Goal: Task Accomplishment & Management: Use online tool/utility

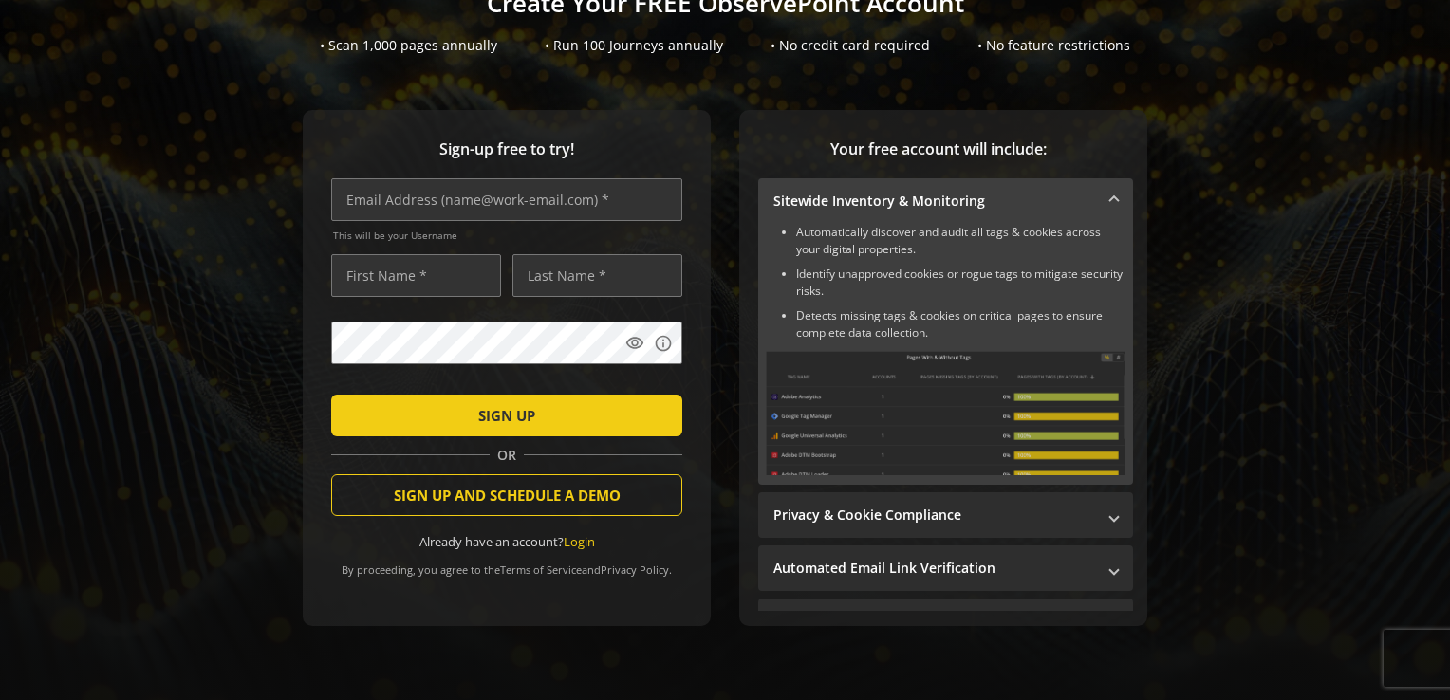
scroll to position [186, 0]
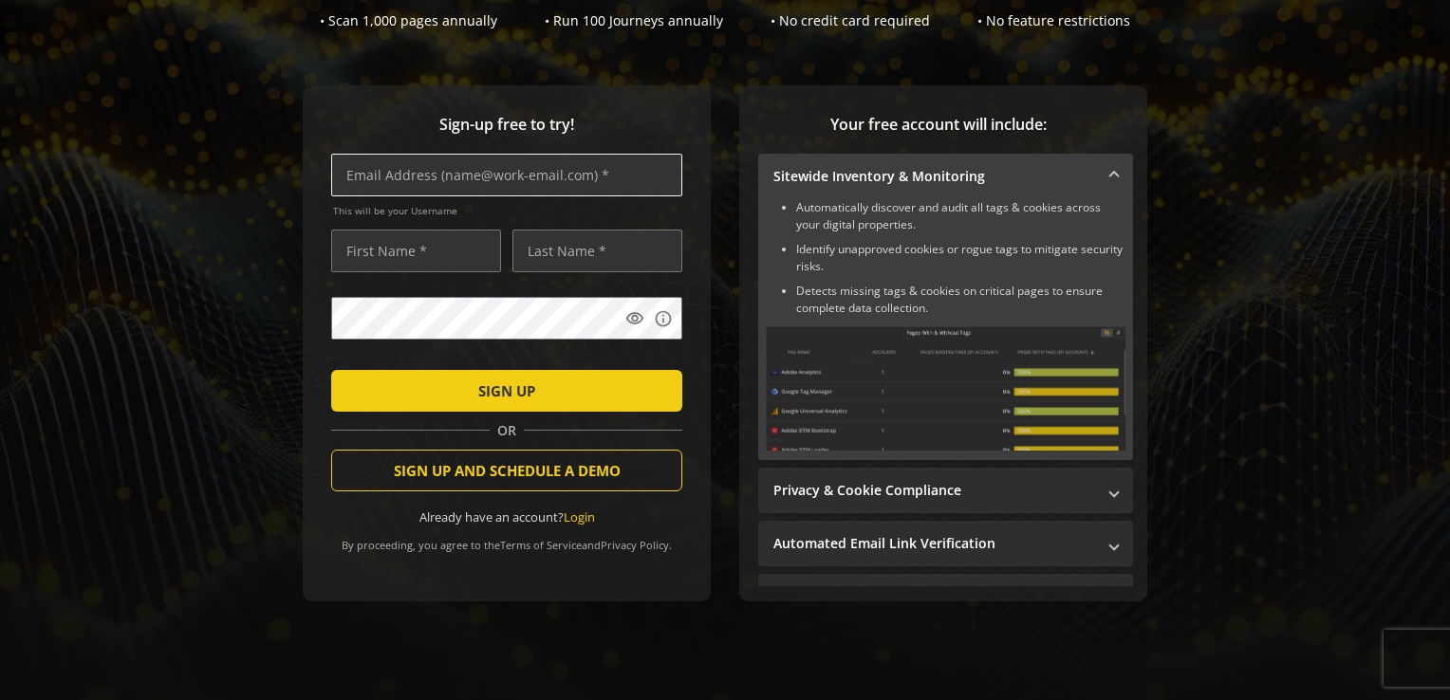
click at [424, 164] on input "text" at bounding box center [506, 175] width 351 height 43
click at [160, 277] on div "Sign-up free to try! This will be your Username visibility info SIGN UP OR SIGN…" at bounding box center [725, 381] width 1404 height 592
click at [235, 287] on div "Sign-up free to try! This will be your Username visibility info SIGN UP OR SIGN…" at bounding box center [725, 381] width 1404 height 592
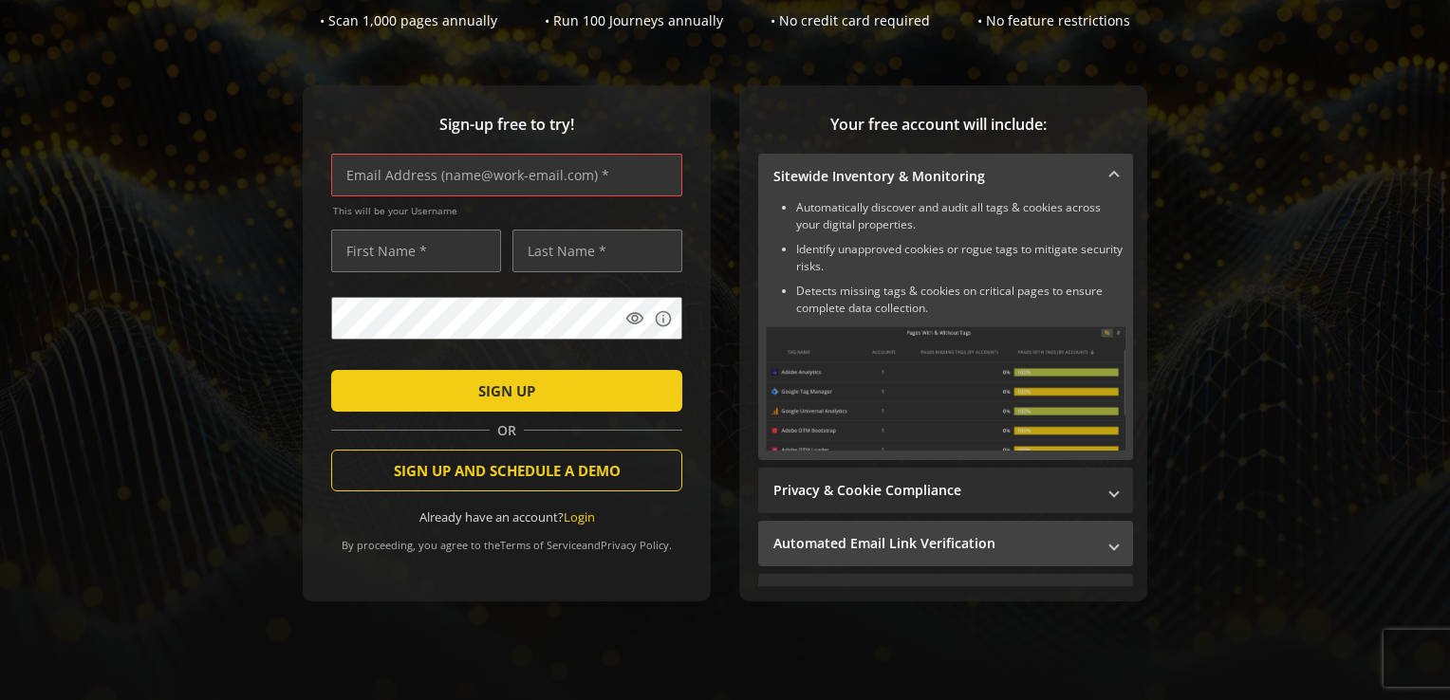
click at [988, 534] on mat-panel-title "Automated Email Link Verification" at bounding box center [934, 543] width 322 height 19
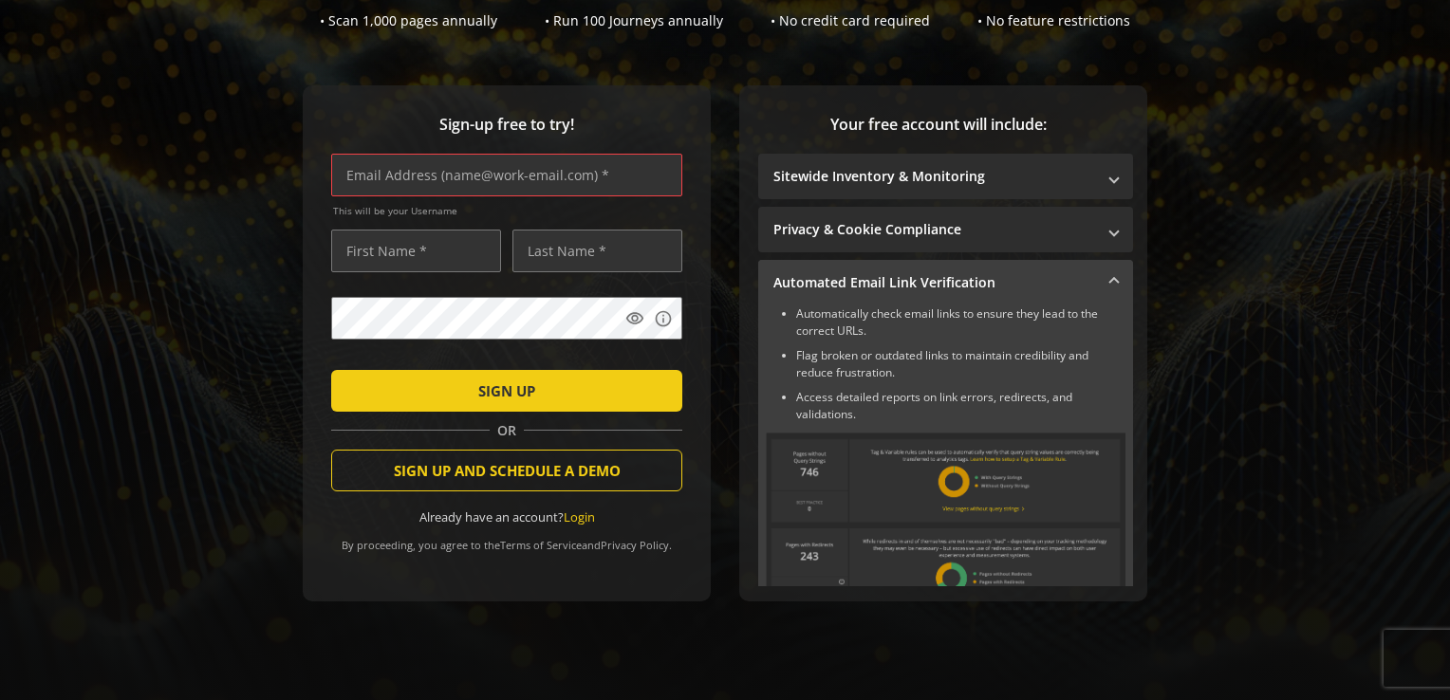
click at [962, 286] on mat-expansion-panel-header "Automated Email Link Verification" at bounding box center [945, 283] width 375 height 46
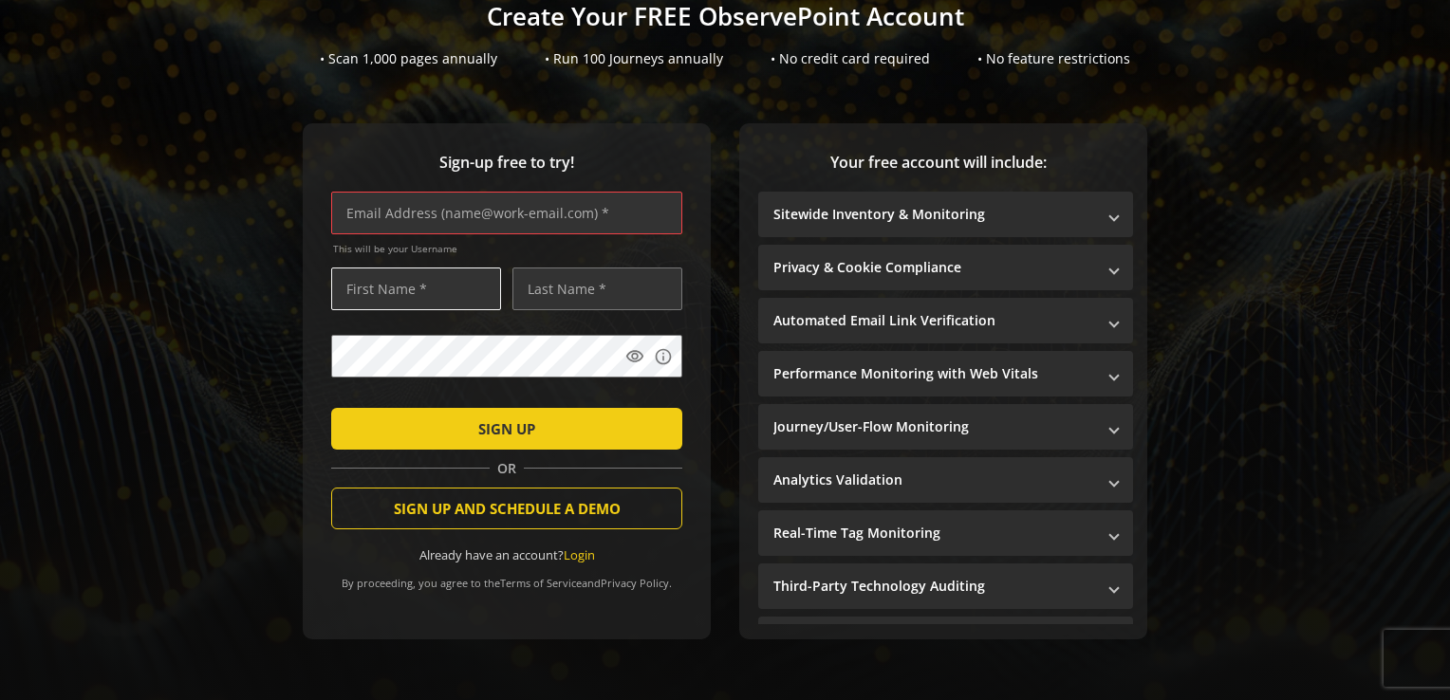
scroll to position [148, 0]
click at [391, 206] on input "text" at bounding box center [506, 213] width 351 height 43
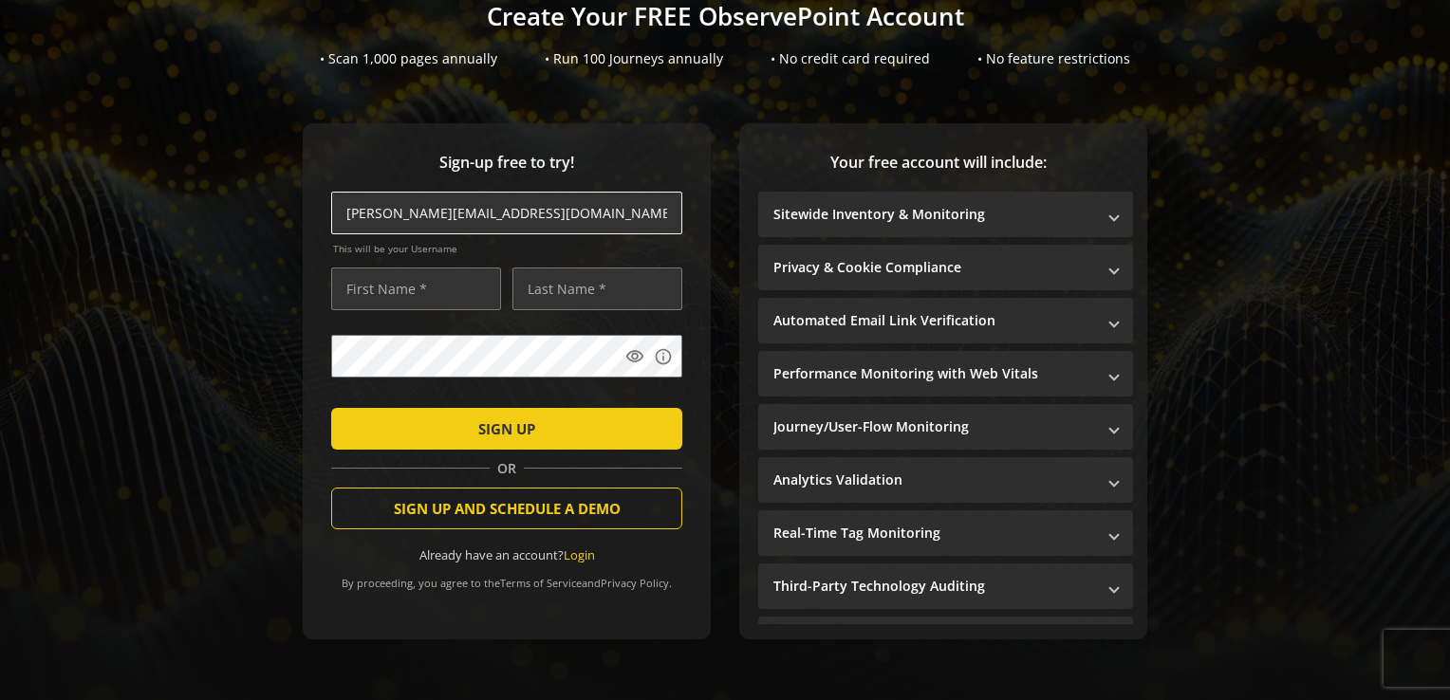
type input "[PERSON_NAME][EMAIL_ADDRESS][DOMAIN_NAME]"
type input "[PERSON_NAME]"
type input "T"
click at [237, 406] on div "Sign-up free to try! [PERSON_NAME][EMAIL_ADDRESS][DOMAIN_NAME] This will be you…" at bounding box center [725, 400] width 1404 height 555
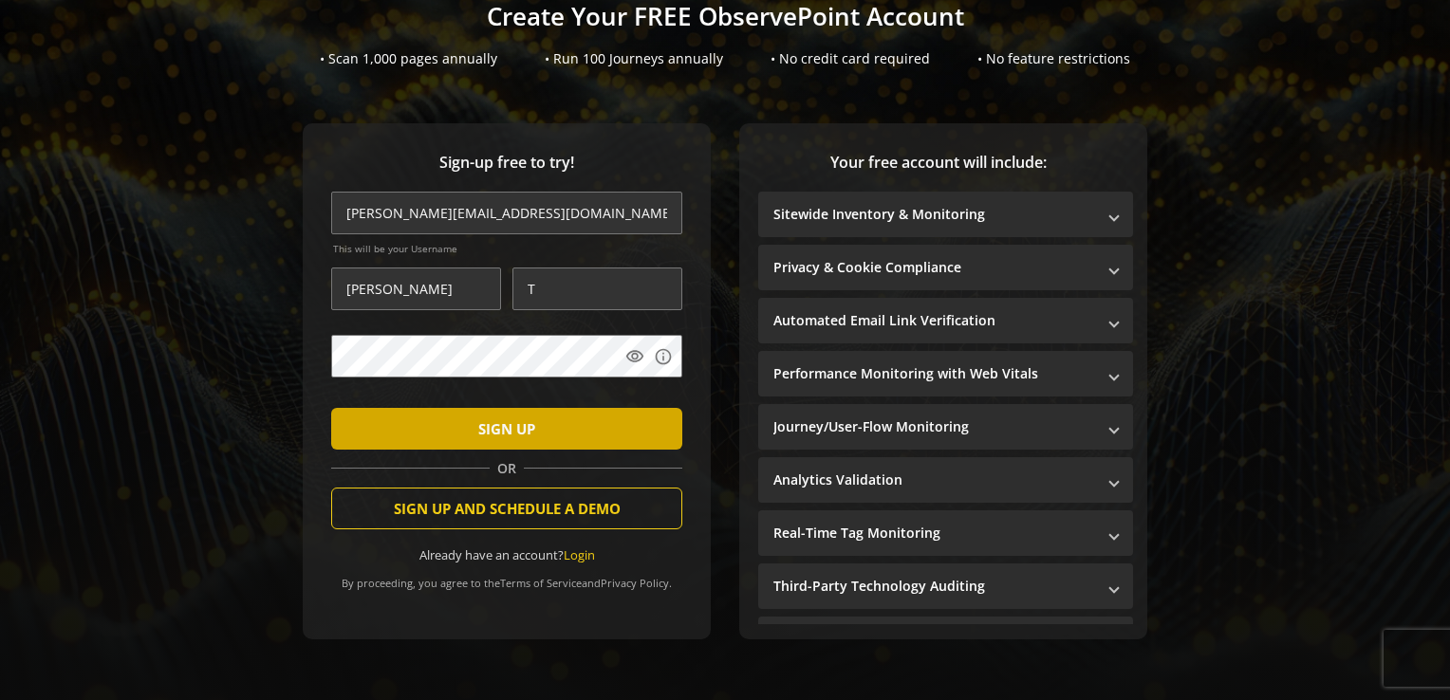
click at [552, 406] on span "submit" at bounding box center [506, 429] width 351 height 46
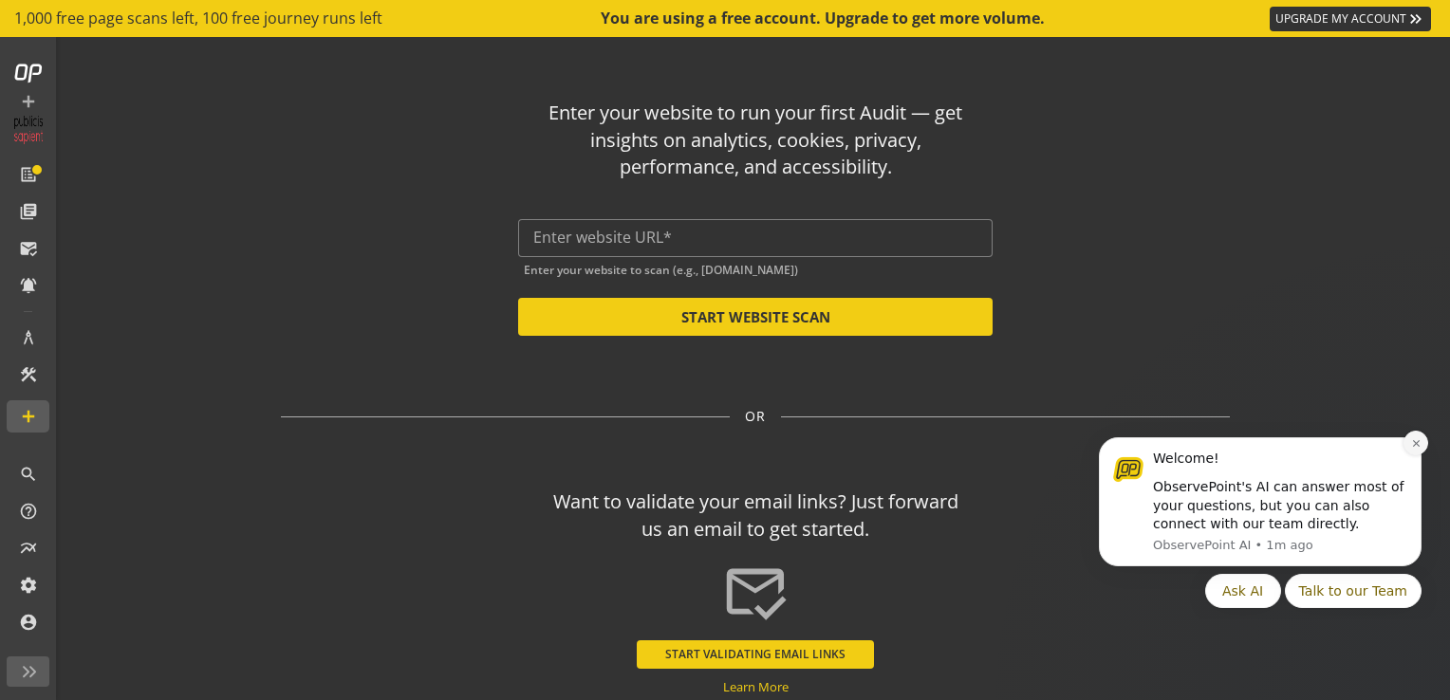
click at [1414, 451] on button "Dismiss notification" at bounding box center [1415, 443] width 25 height 25
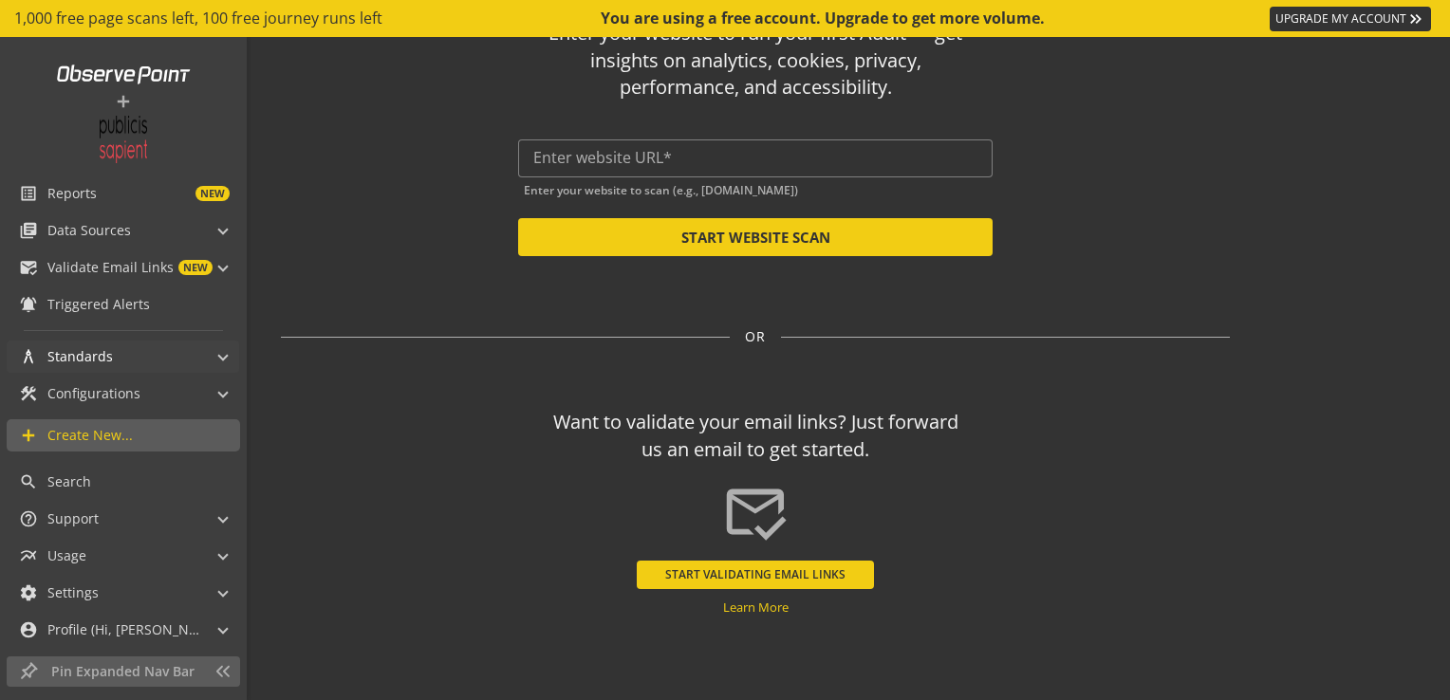
click at [156, 347] on mat-panel-title "architecture Standards" at bounding box center [111, 357] width 185 height 32
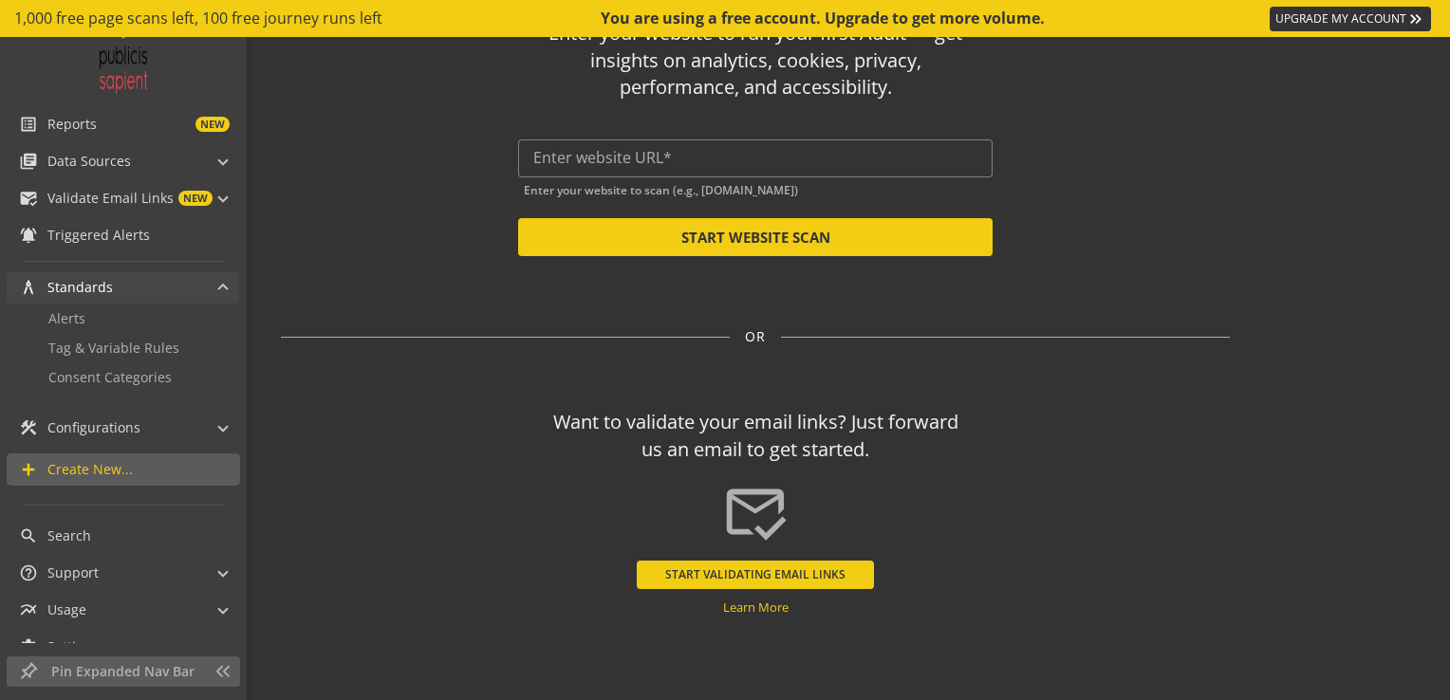
scroll to position [110, 0]
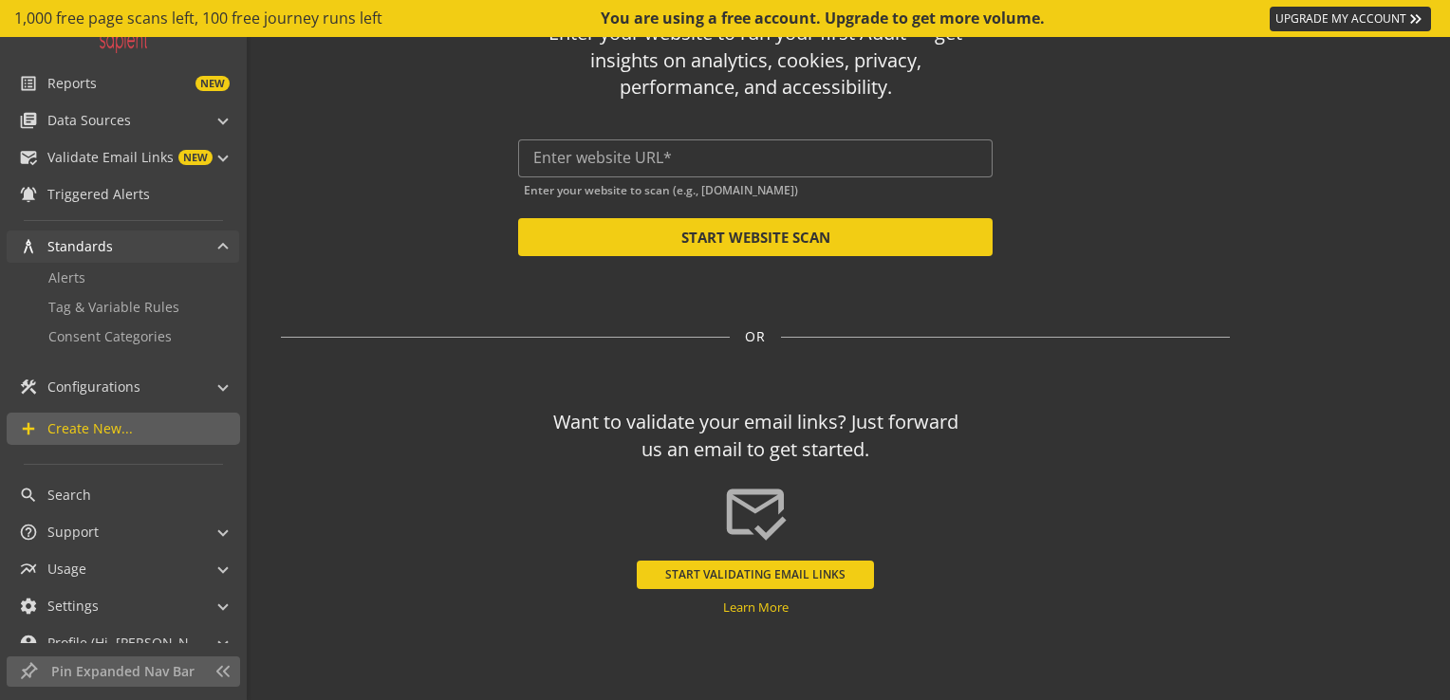
click at [121, 240] on mat-panel-title "architecture Standards" at bounding box center [111, 247] width 185 height 32
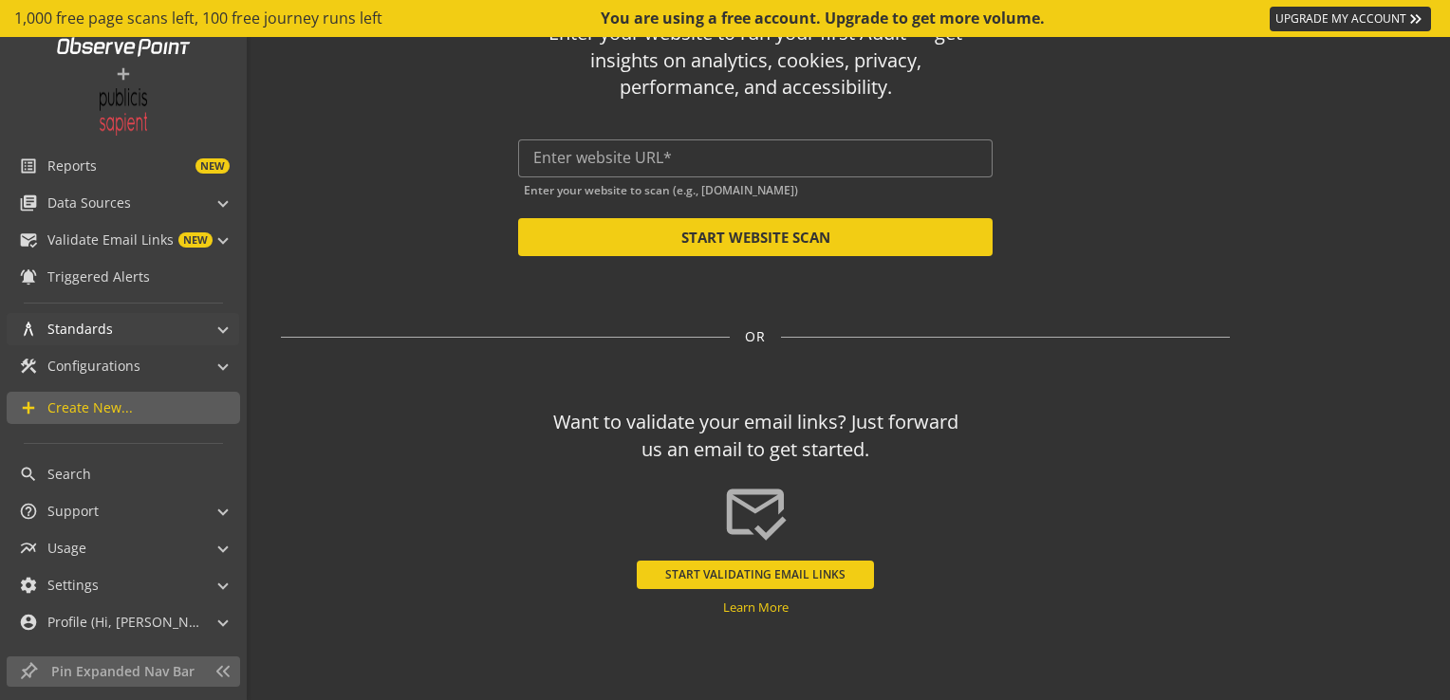
scroll to position [27, 0]
click at [139, 195] on mat-panel-title "library_books Data Sources" at bounding box center [111, 204] width 185 height 32
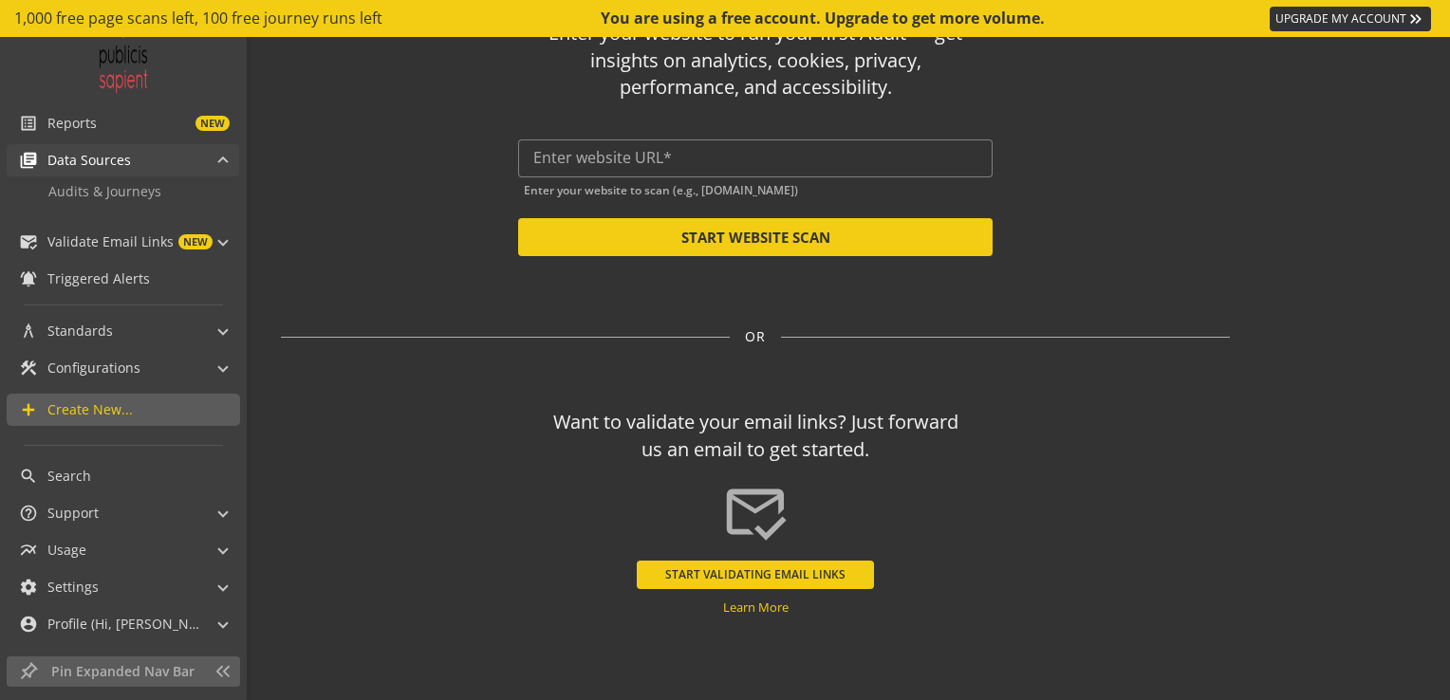
scroll to position [71, 0]
click at [165, 159] on mat-panel-title "library_books Data Sources" at bounding box center [111, 159] width 185 height 32
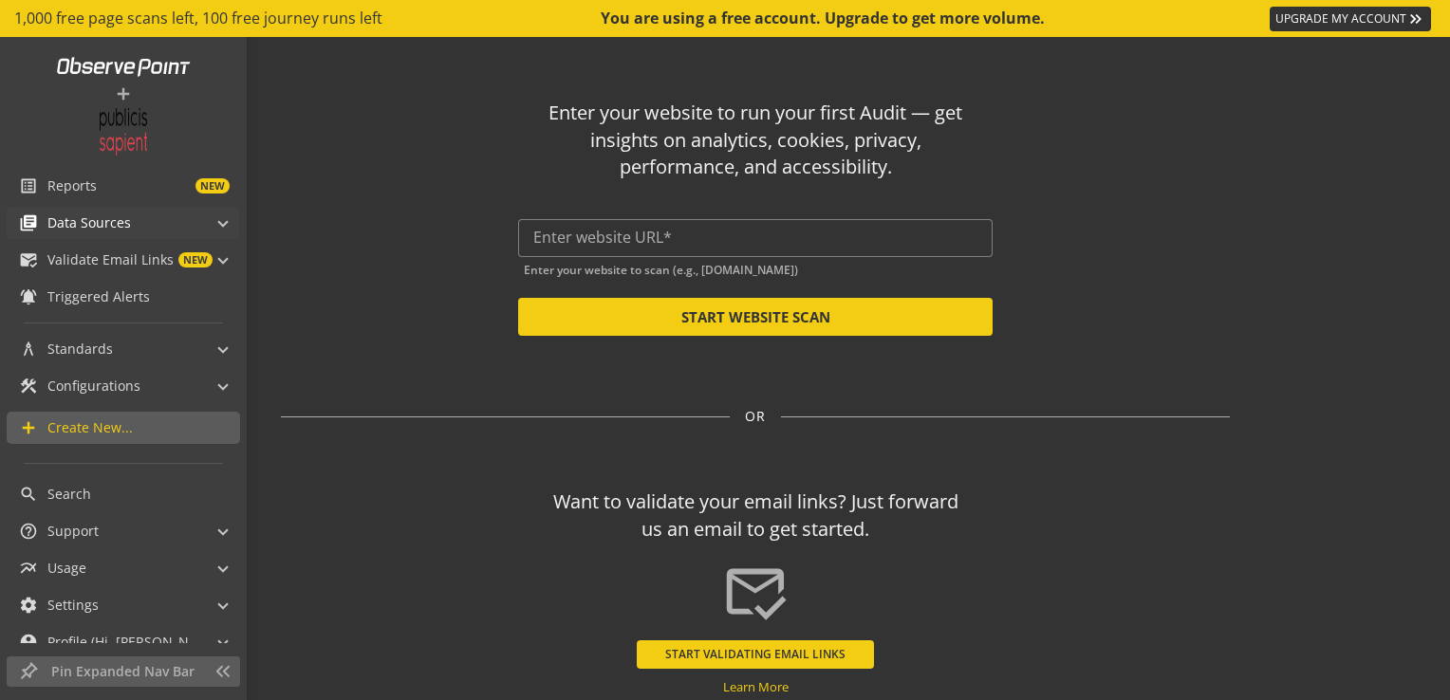
scroll to position [27, 0]
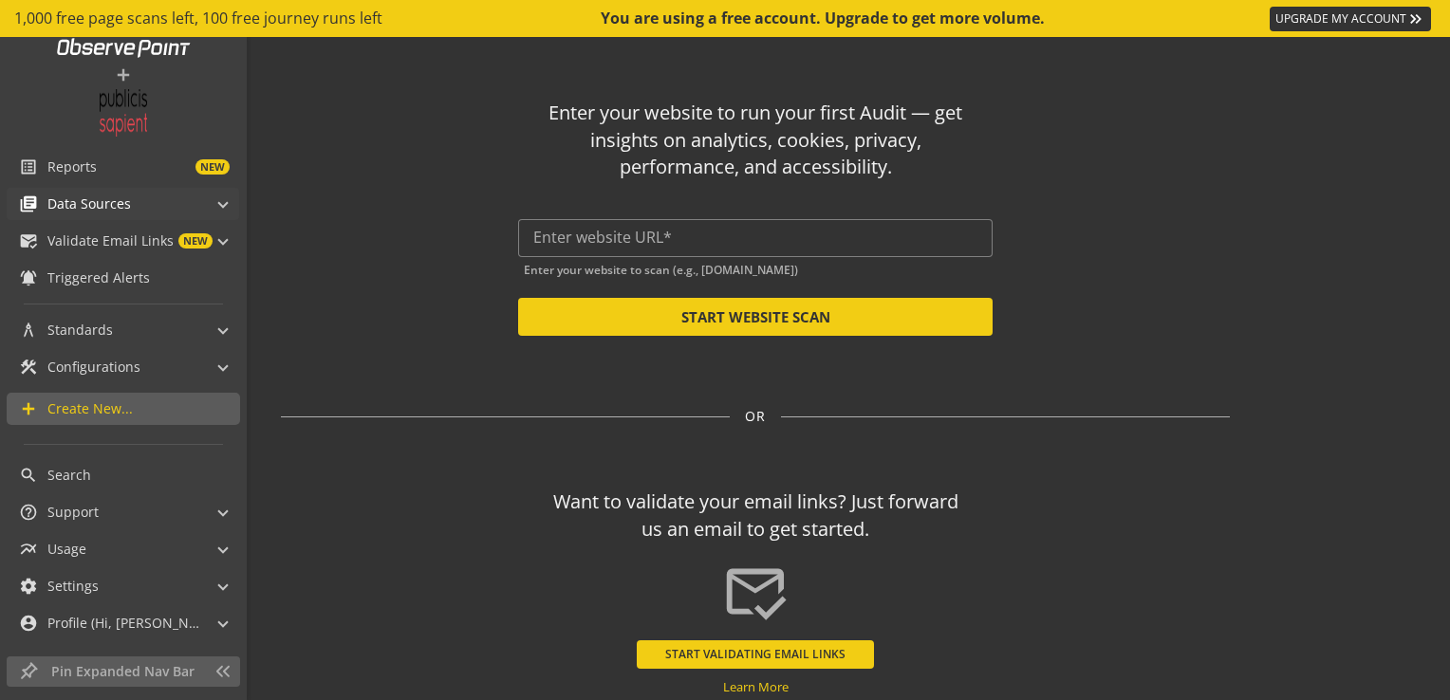
click at [183, 204] on mat-panel-title "library_books Data Sources" at bounding box center [111, 204] width 185 height 32
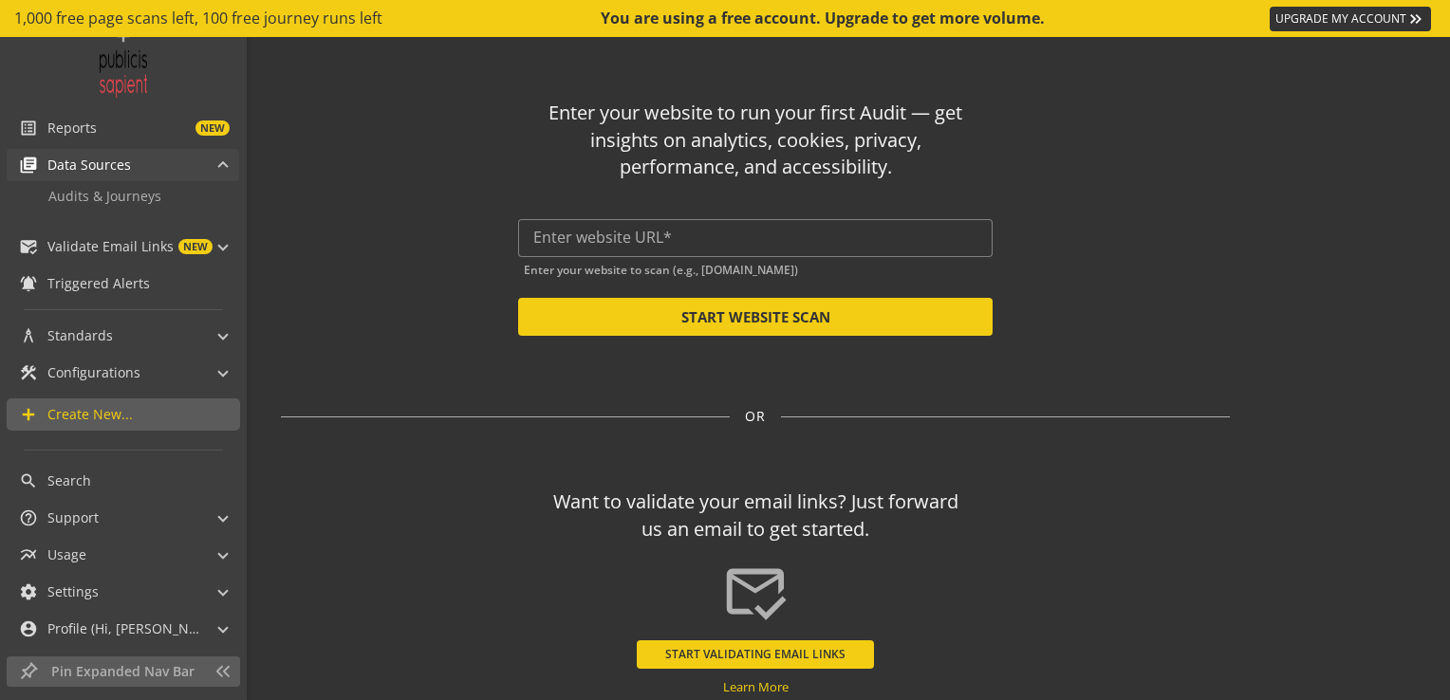
scroll to position [71, 0]
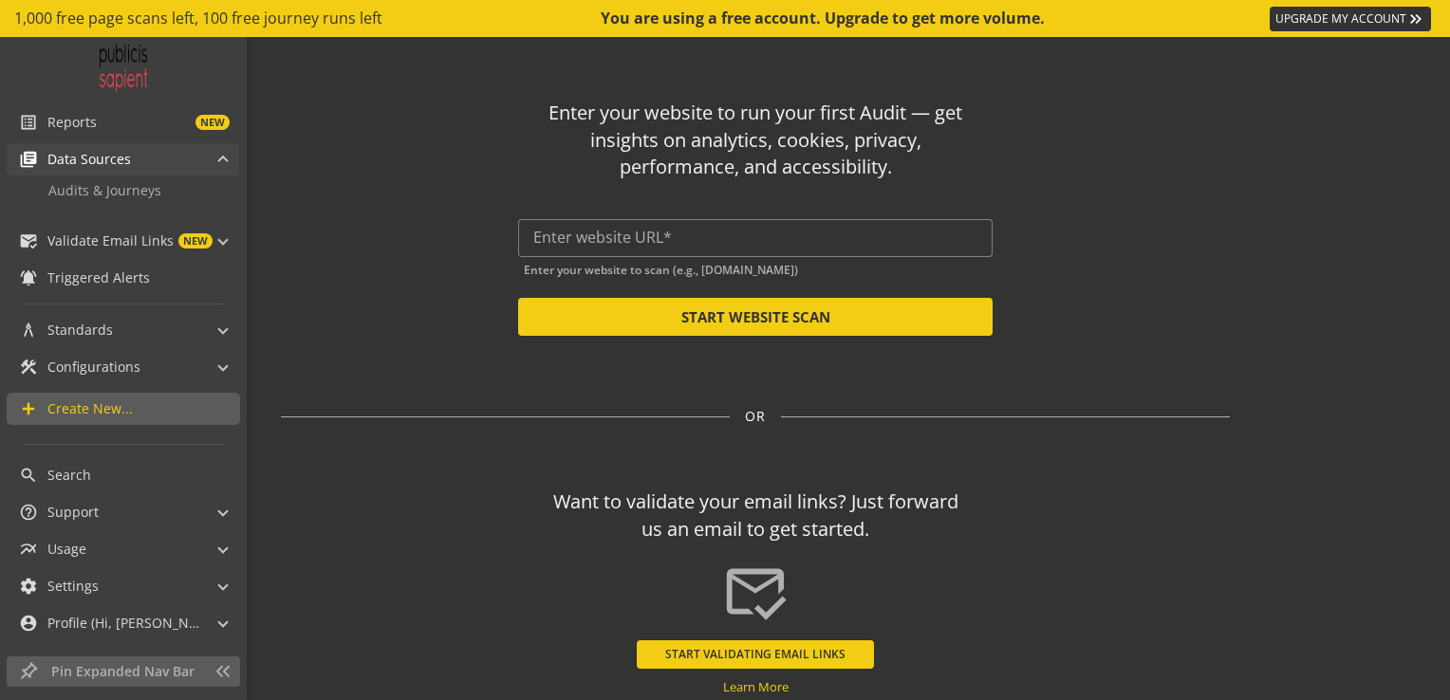
click at [175, 164] on mat-panel-title "library_books Data Sources" at bounding box center [111, 159] width 185 height 32
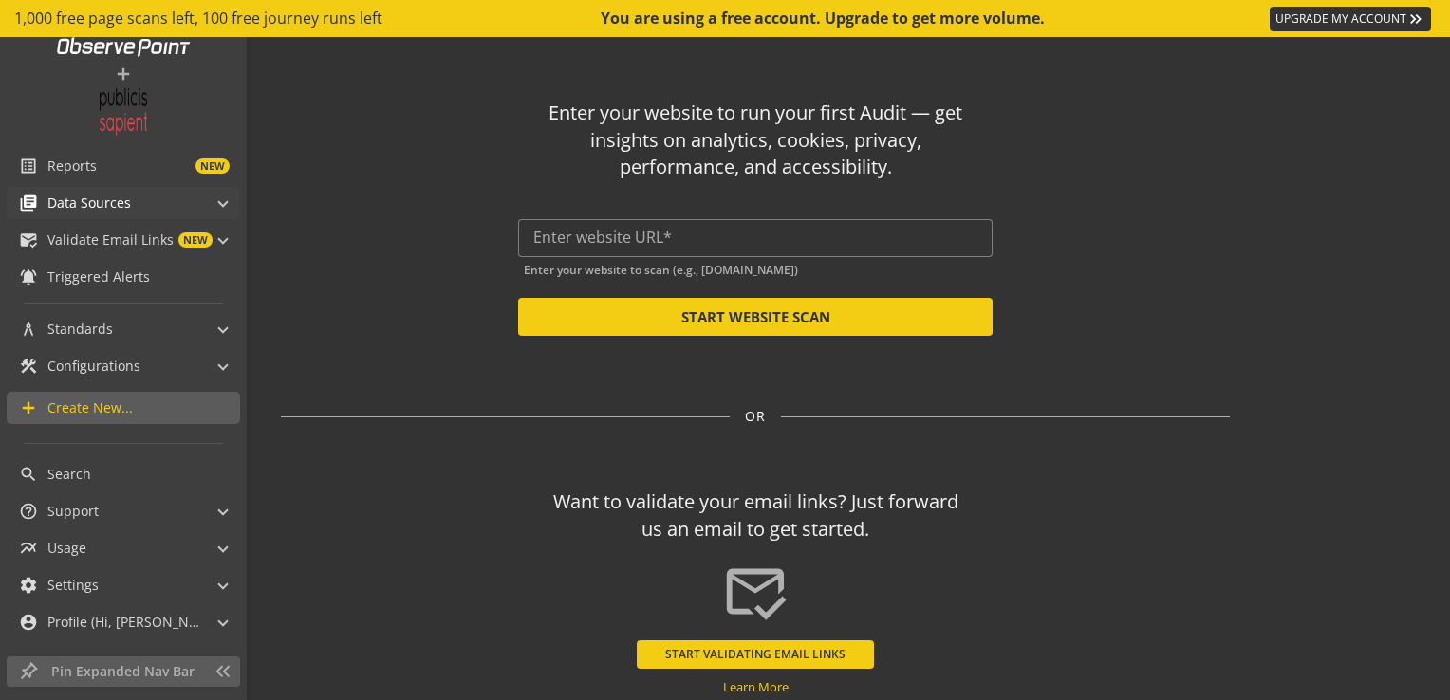
scroll to position [27, 0]
click at [143, 246] on span "Validate Email Links" at bounding box center [110, 240] width 126 height 19
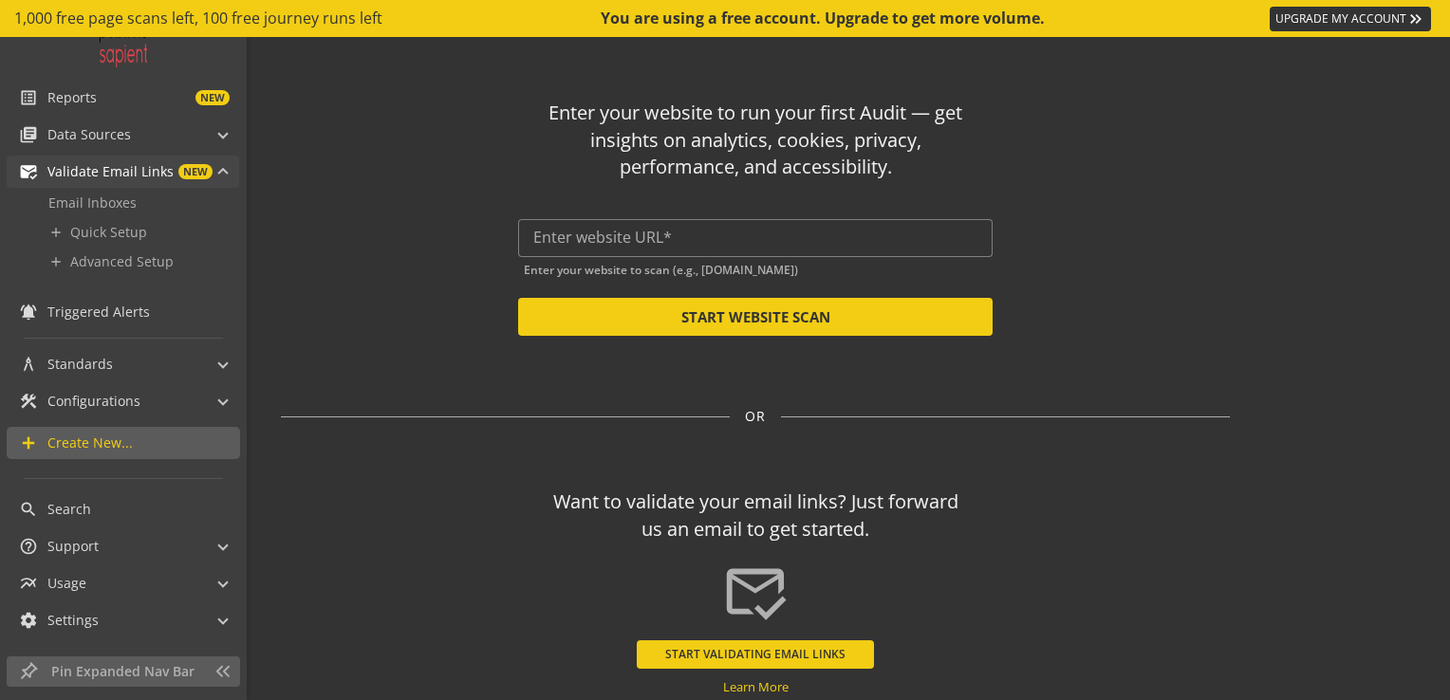
scroll to position [129, 0]
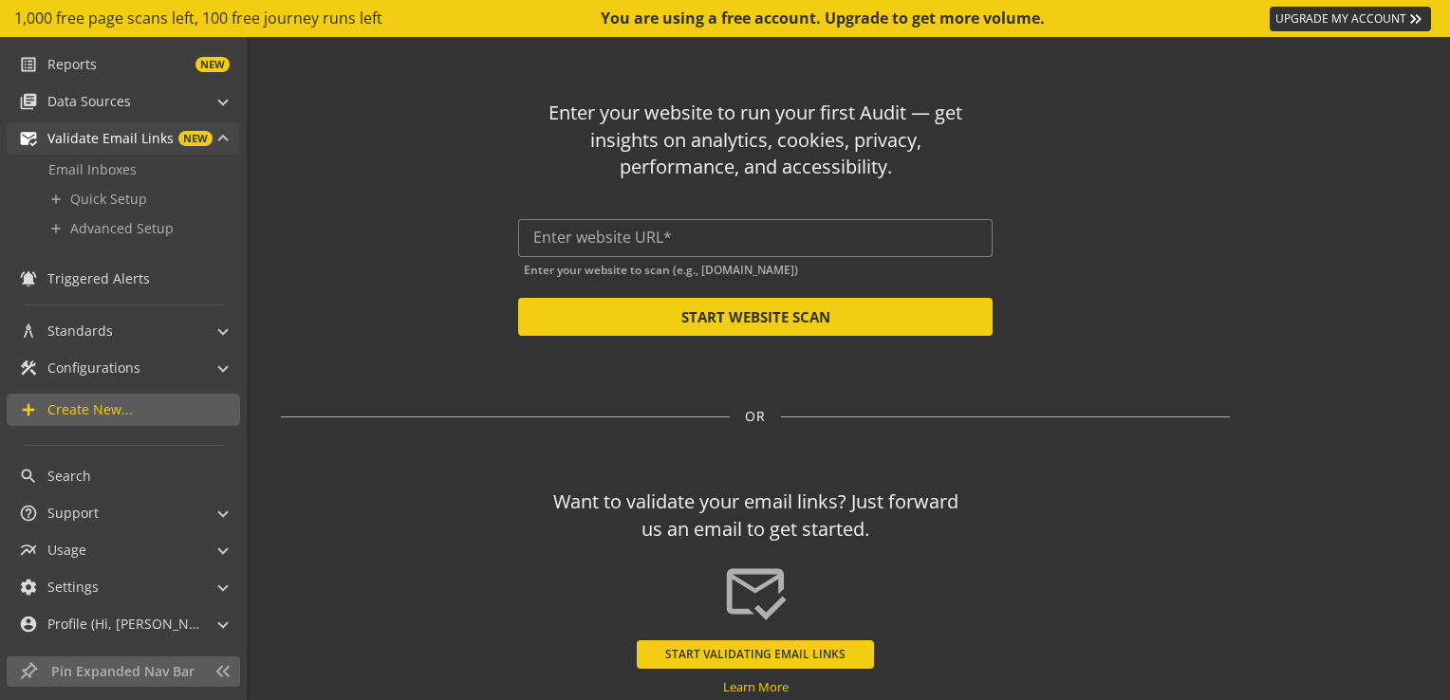
click at [143, 246] on div "Email Inboxes add Quick Setup add Advanced Setup" at bounding box center [123, 206] width 232 height 103
click at [123, 319] on mat-panel-title "architecture Standards" at bounding box center [111, 331] width 185 height 32
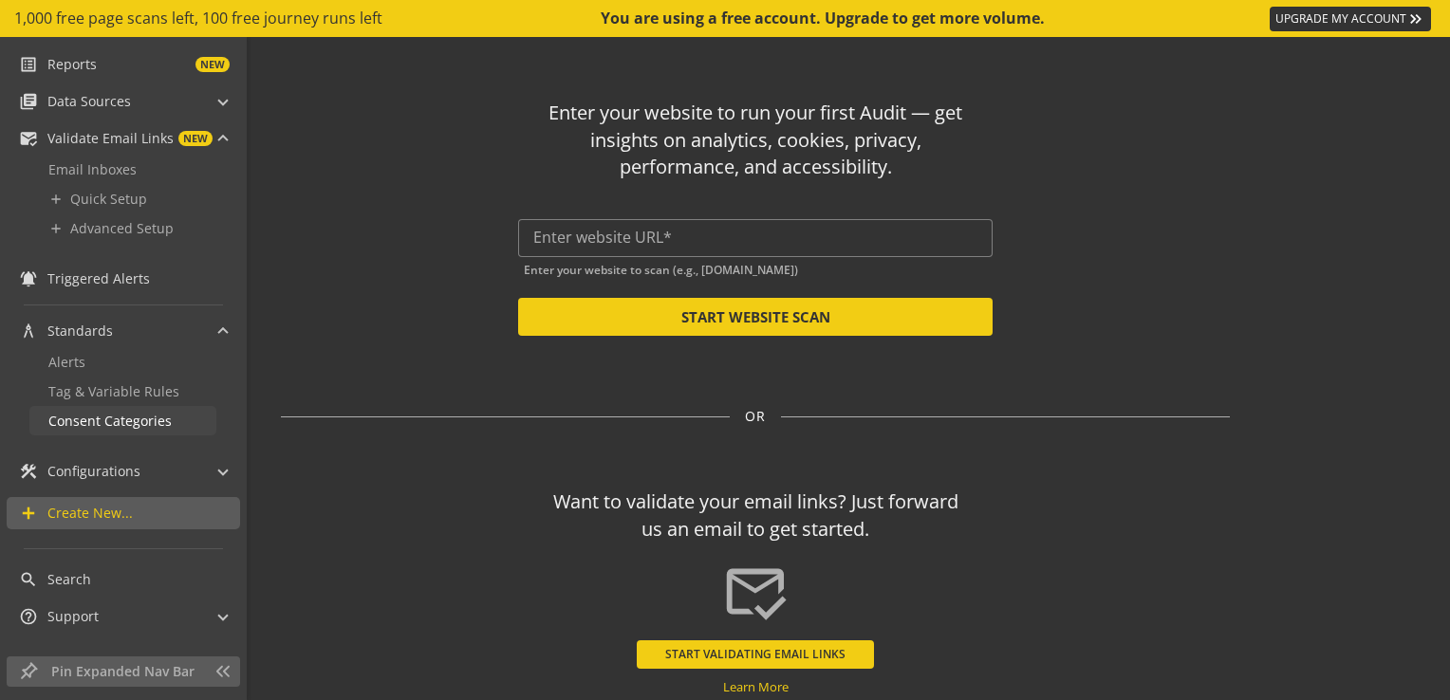
scroll to position [231, 0]
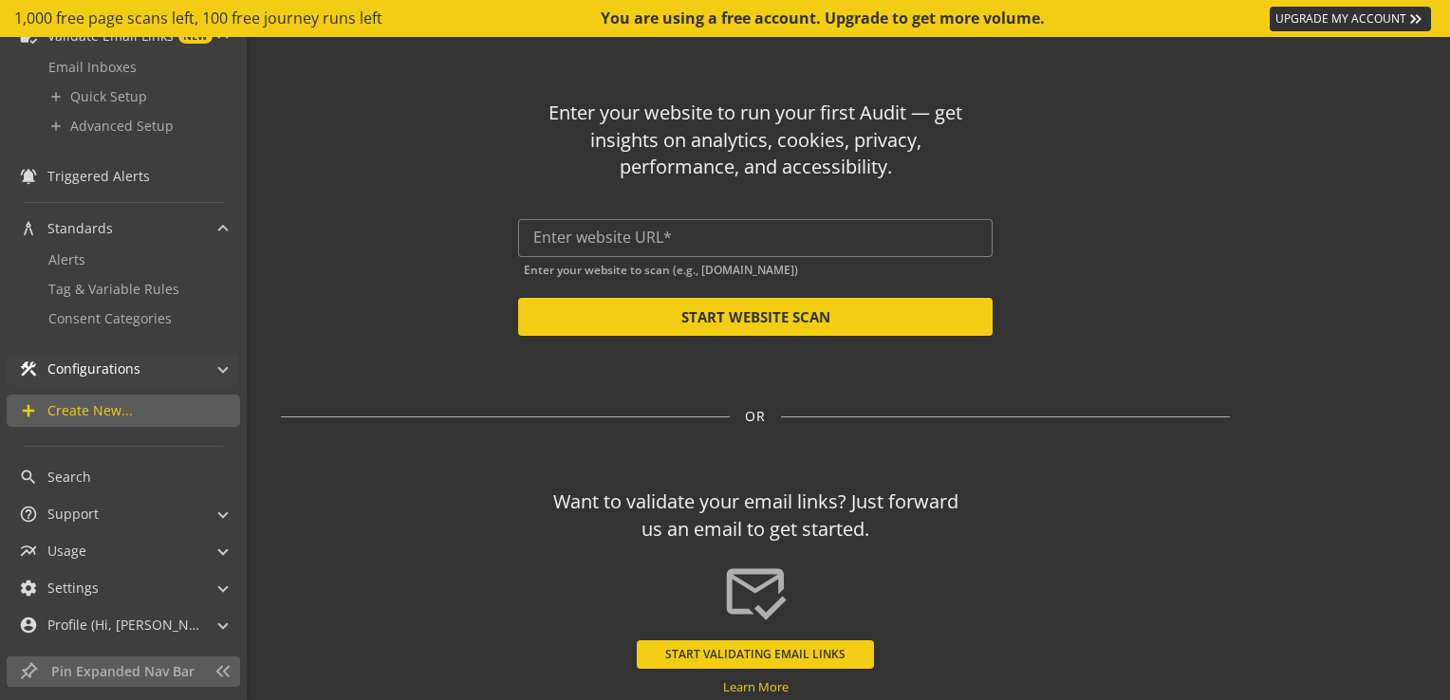
click at [138, 362] on span "Configurations" at bounding box center [93, 369] width 93 height 19
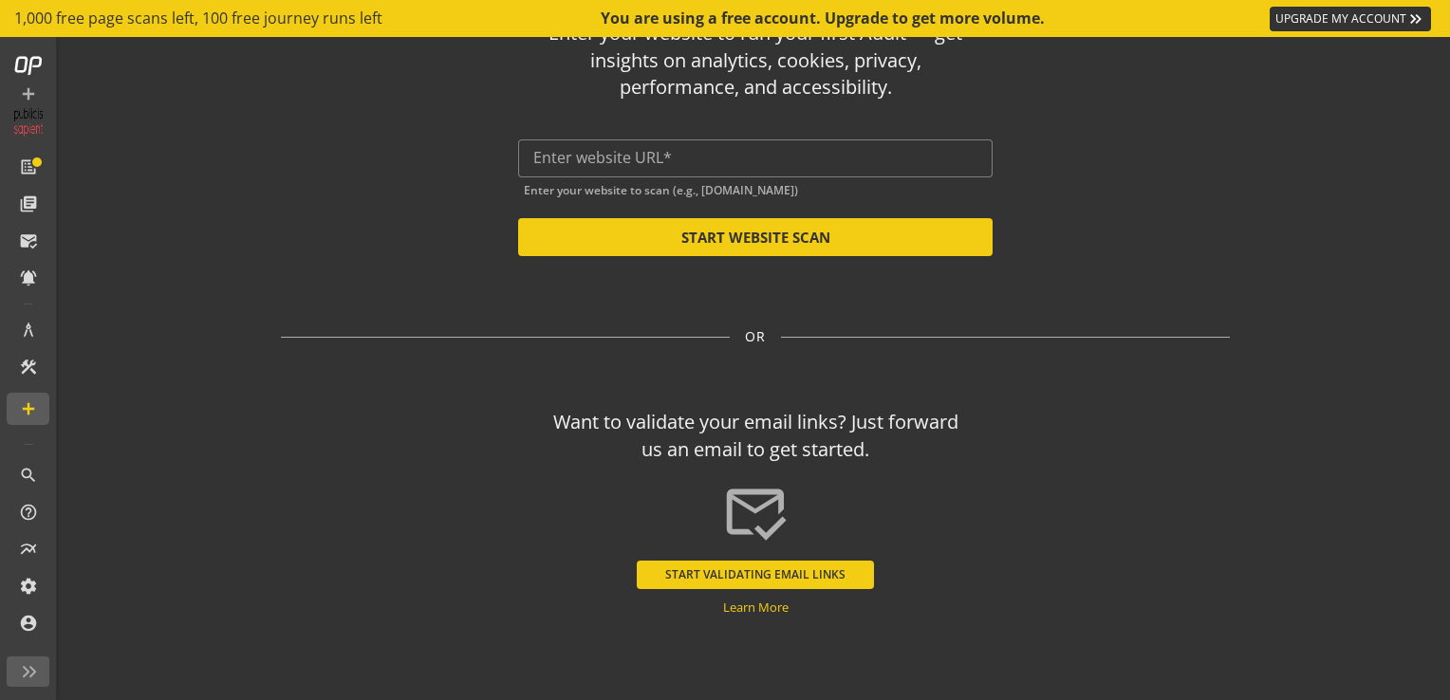
scroll to position [0, 0]
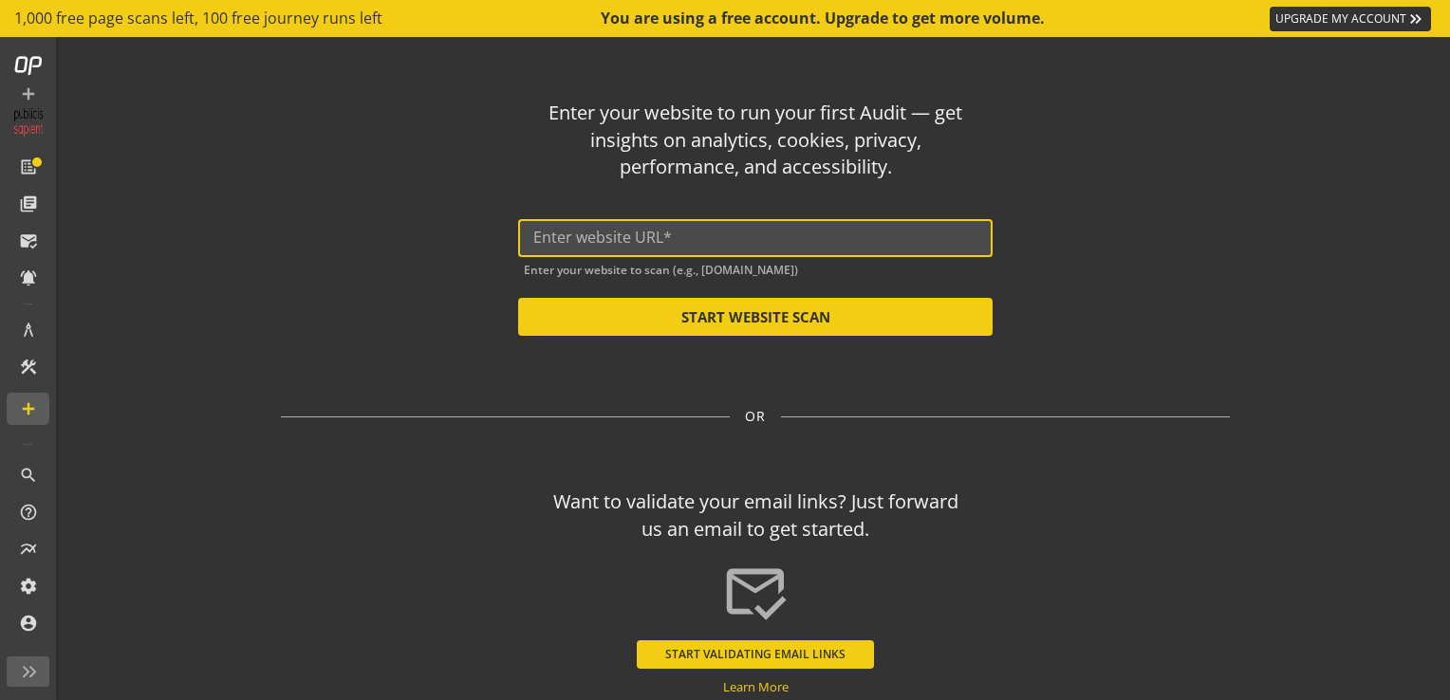
click at [600, 230] on input "text" at bounding box center [755, 238] width 444 height 18
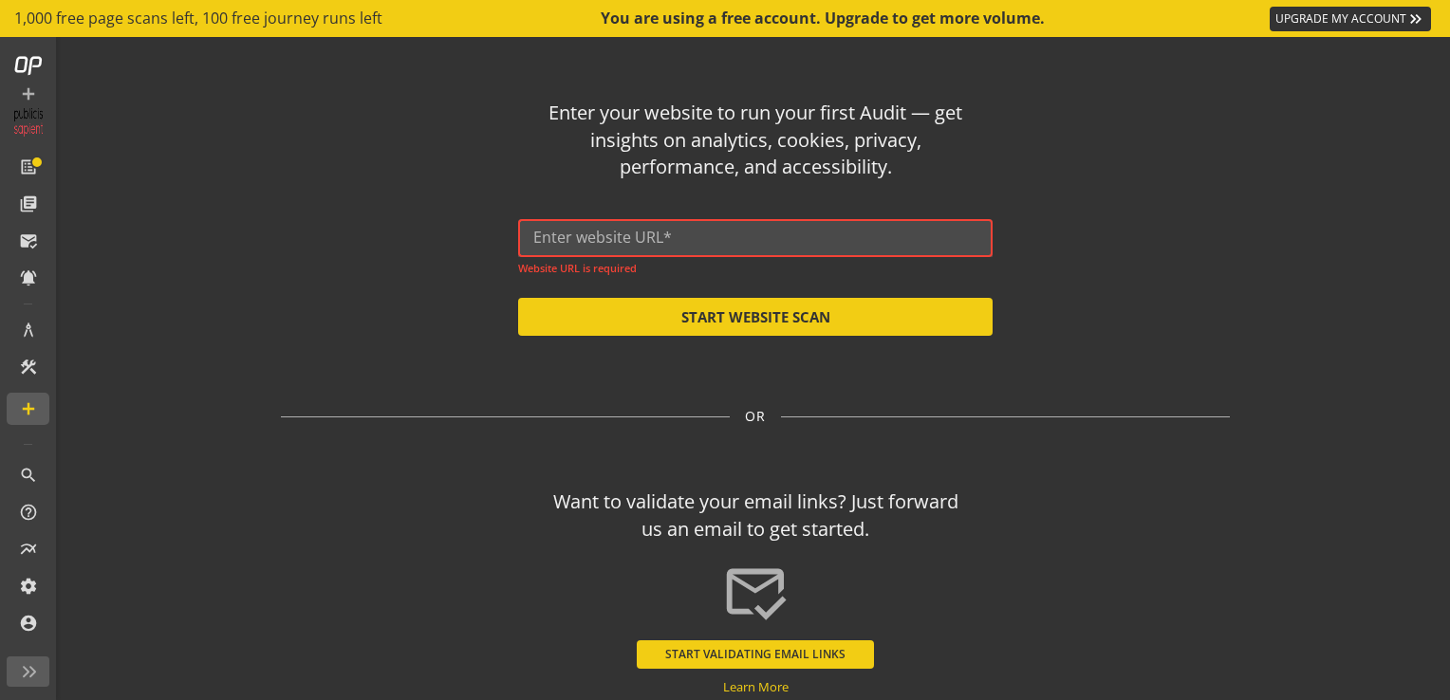
click at [709, 233] on input "text" at bounding box center [755, 238] width 444 height 18
paste input "[URL][DOMAIN_NAME]"
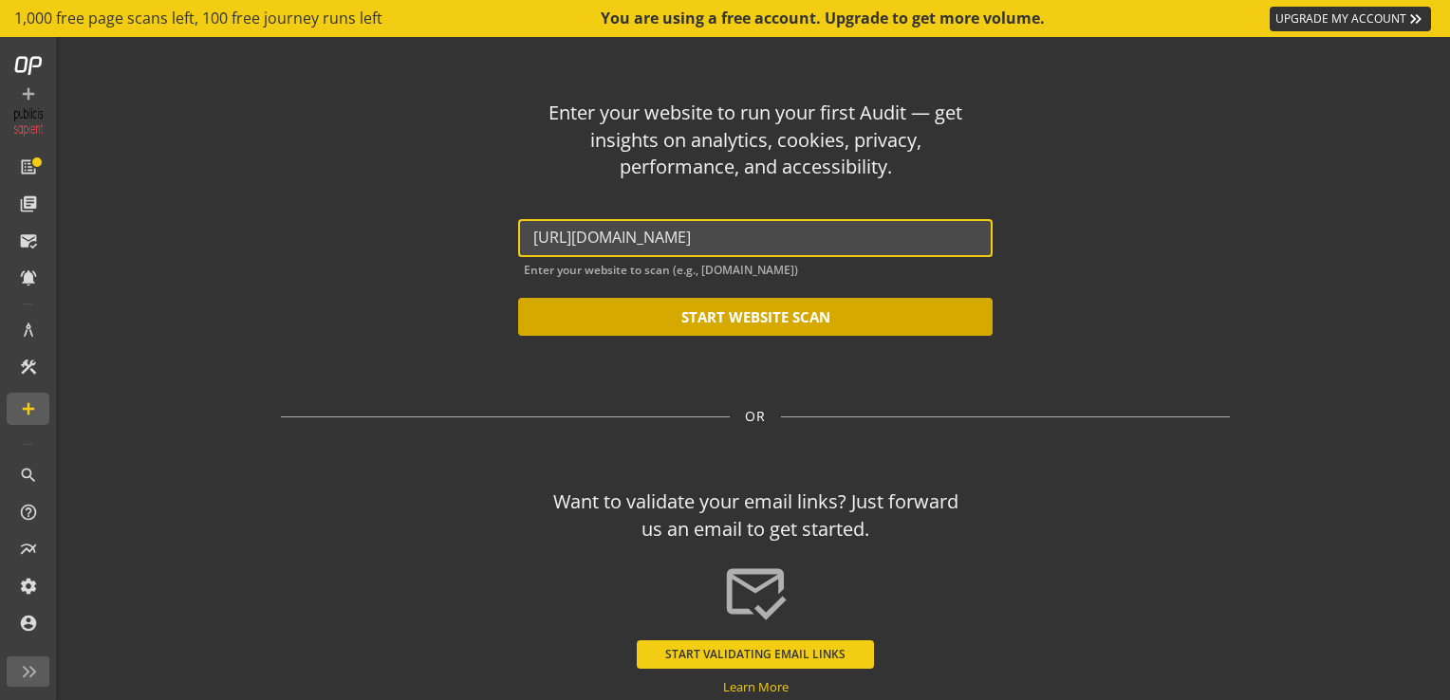
type input "[URL][DOMAIN_NAME]"
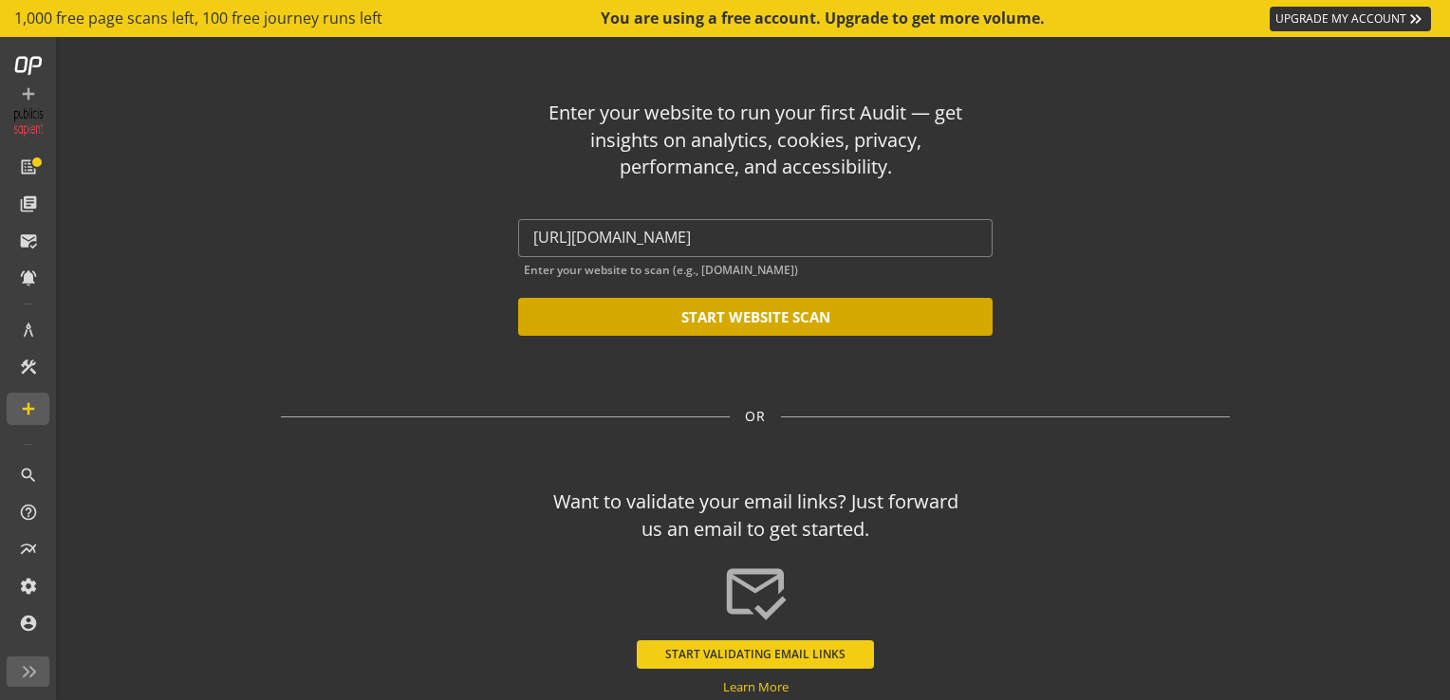
click at [759, 326] on button "START WEBSITE SCAN" at bounding box center [755, 317] width 474 height 38
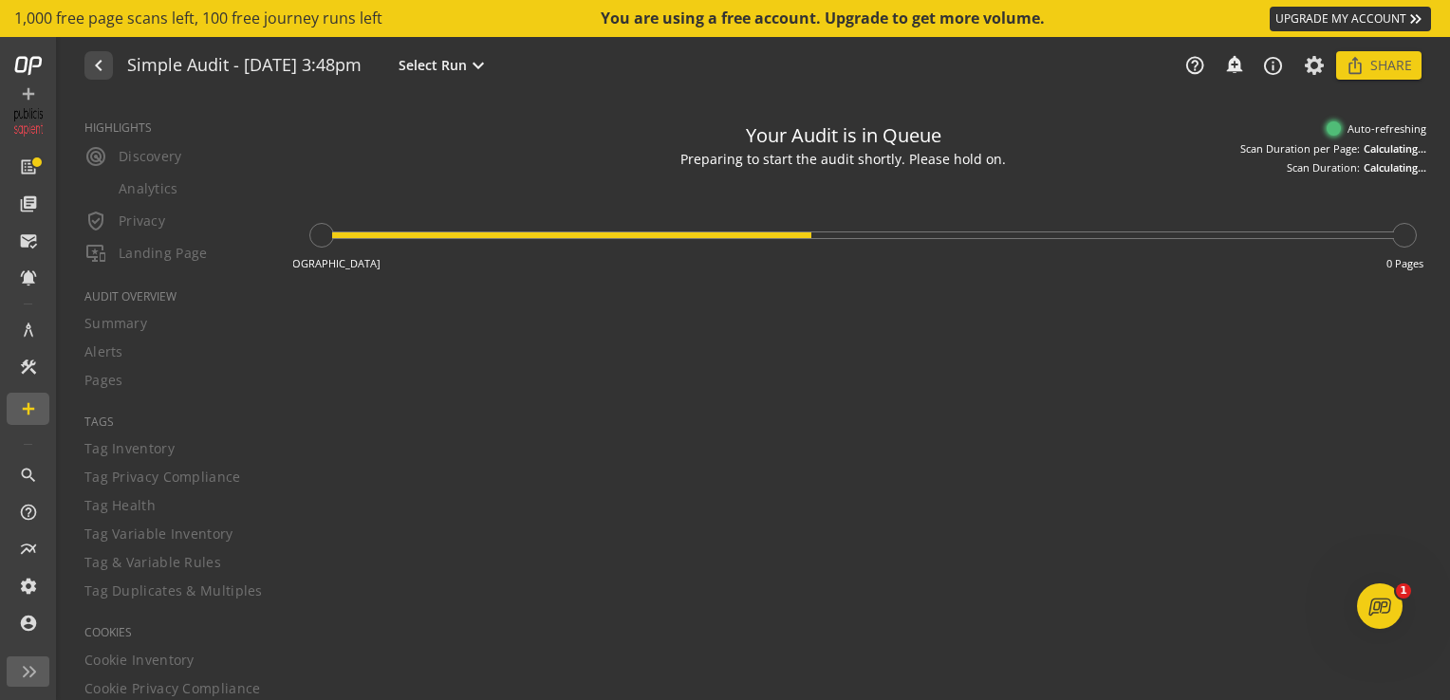
type textarea "Notes can include: -a description of what this audit is validating -changes in …"
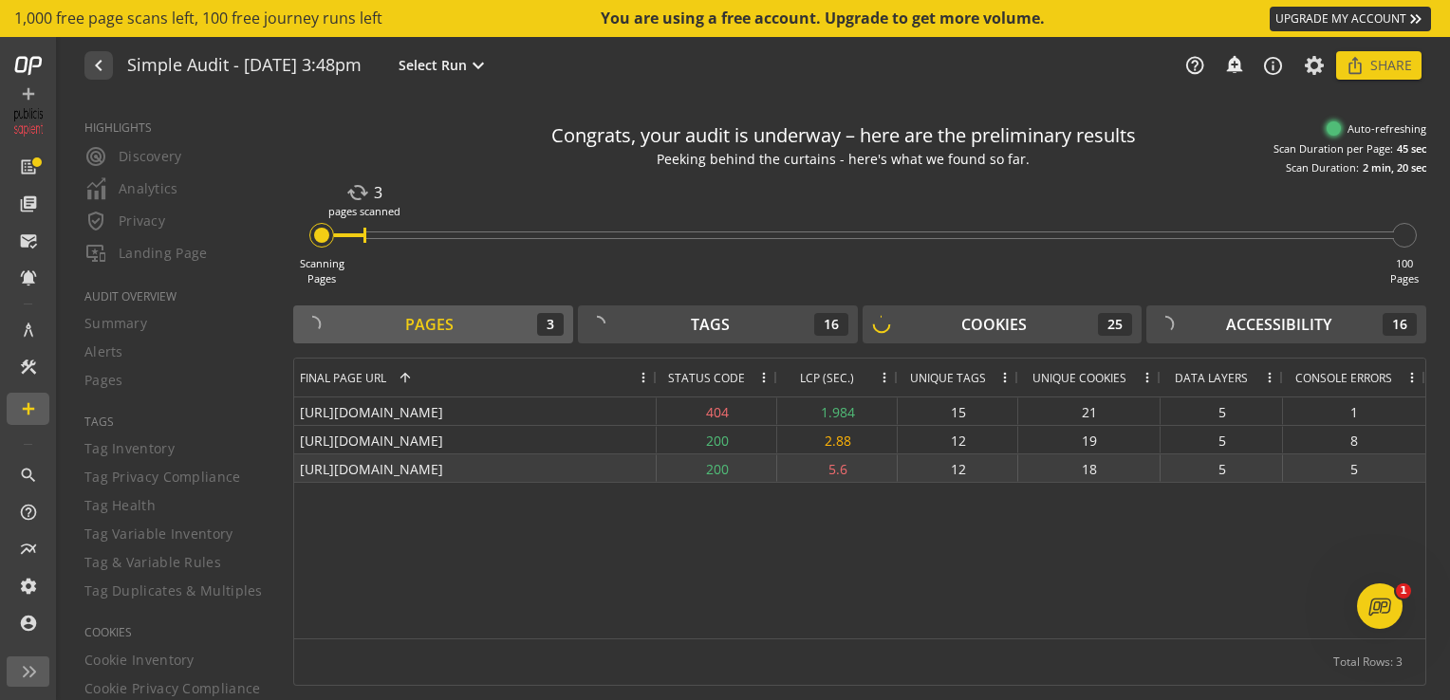
click at [957, 465] on div "12" at bounding box center [957, 468] width 120 height 28
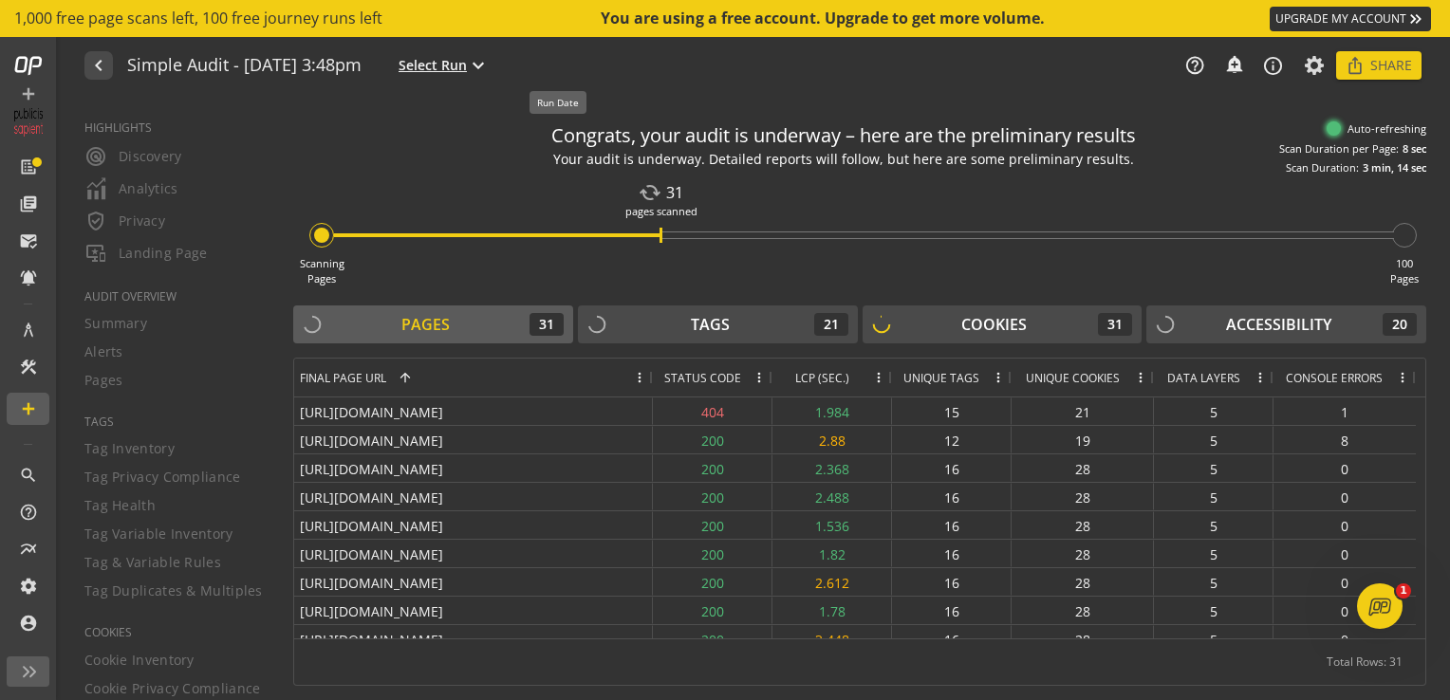
click at [490, 72] on mat-icon "expand_more" at bounding box center [478, 65] width 23 height 23
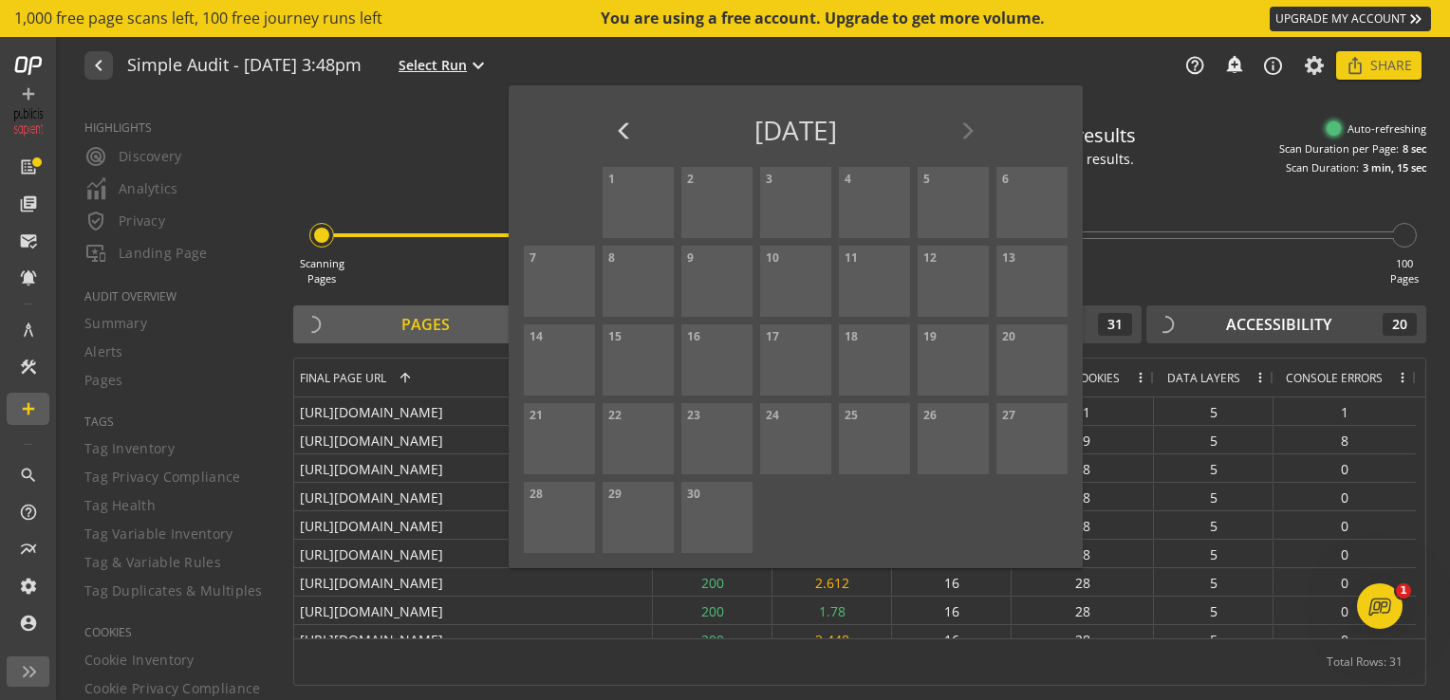
click at [580, 72] on div at bounding box center [725, 350] width 1450 height 700
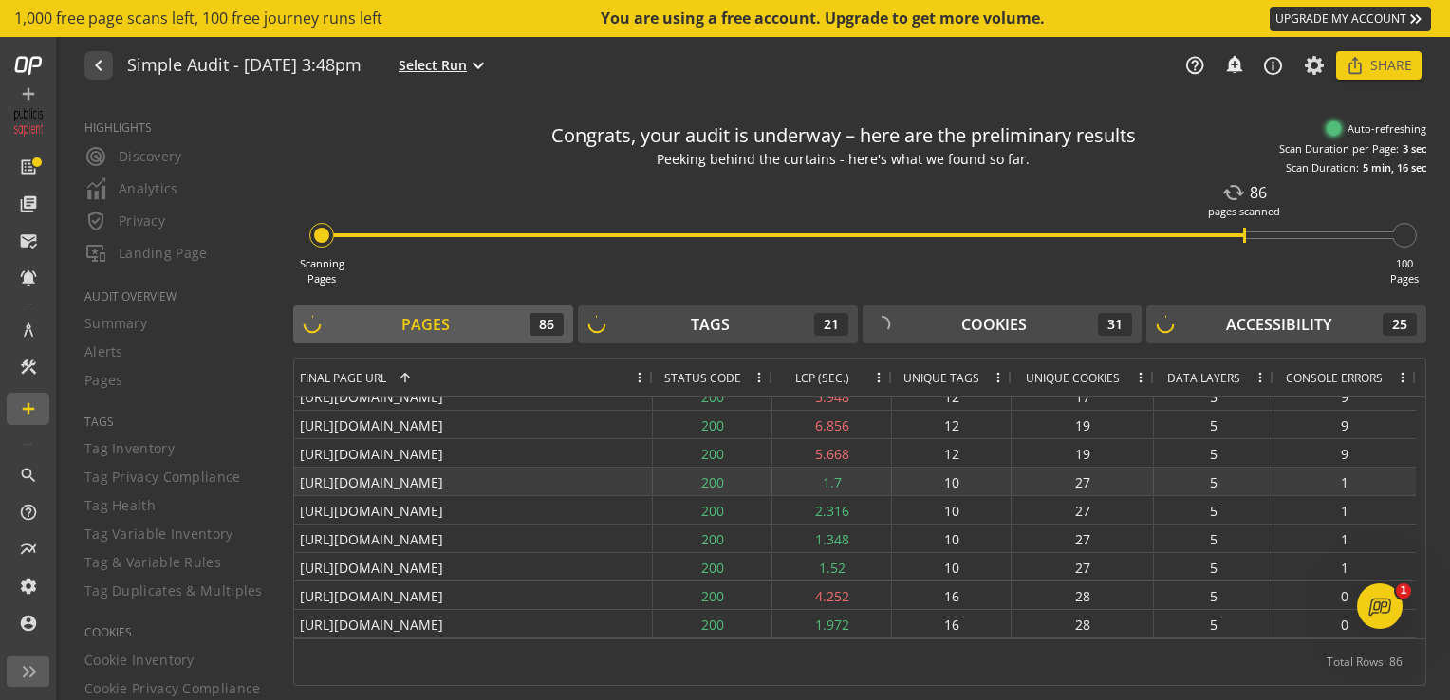
scroll to position [2022, 0]
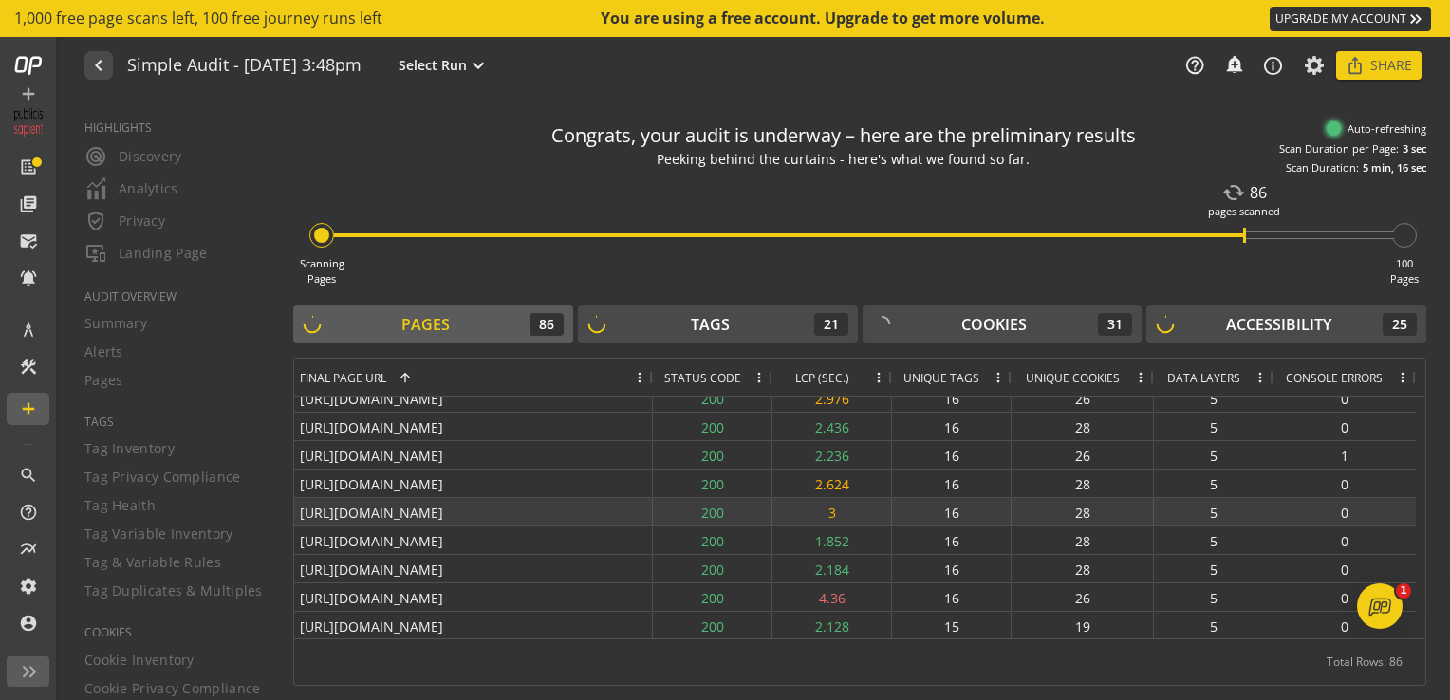
click at [685, 499] on div "200" at bounding box center [713, 512] width 120 height 28
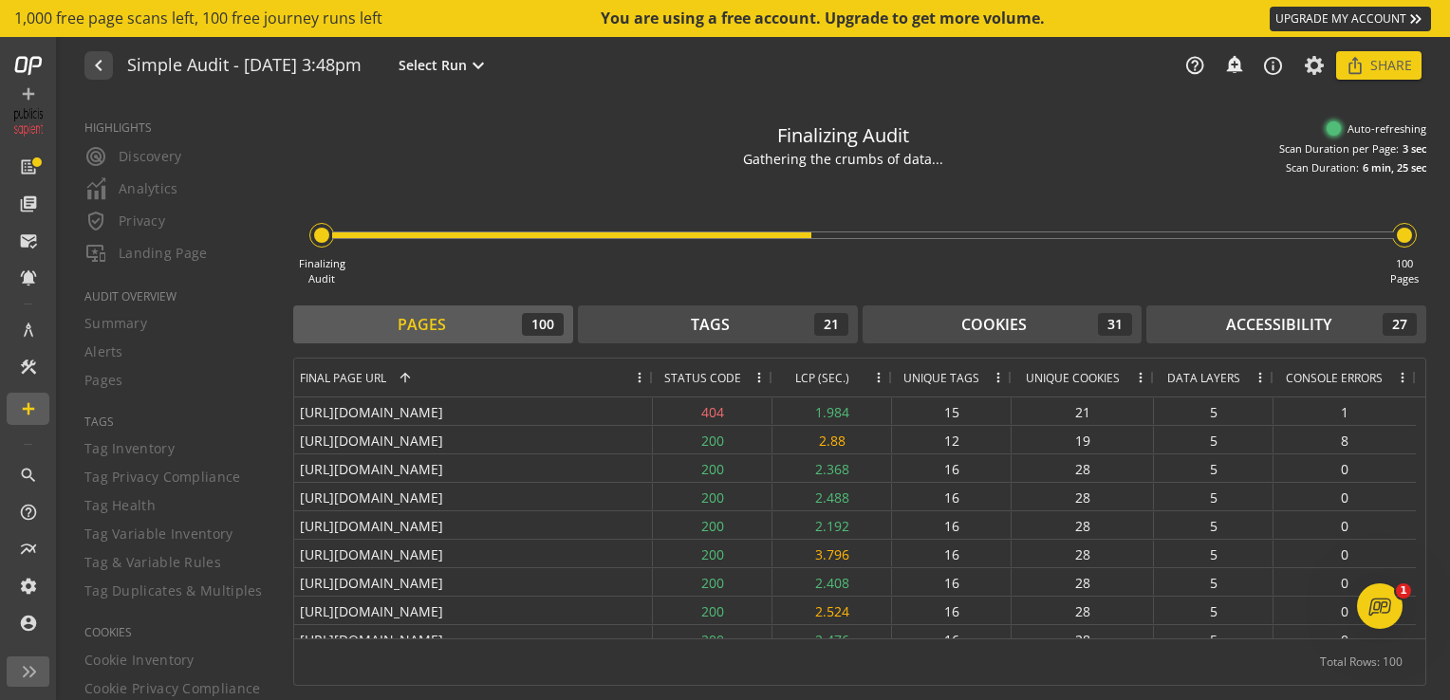
click at [1262, 381] on span at bounding box center [1259, 377] width 15 height 15
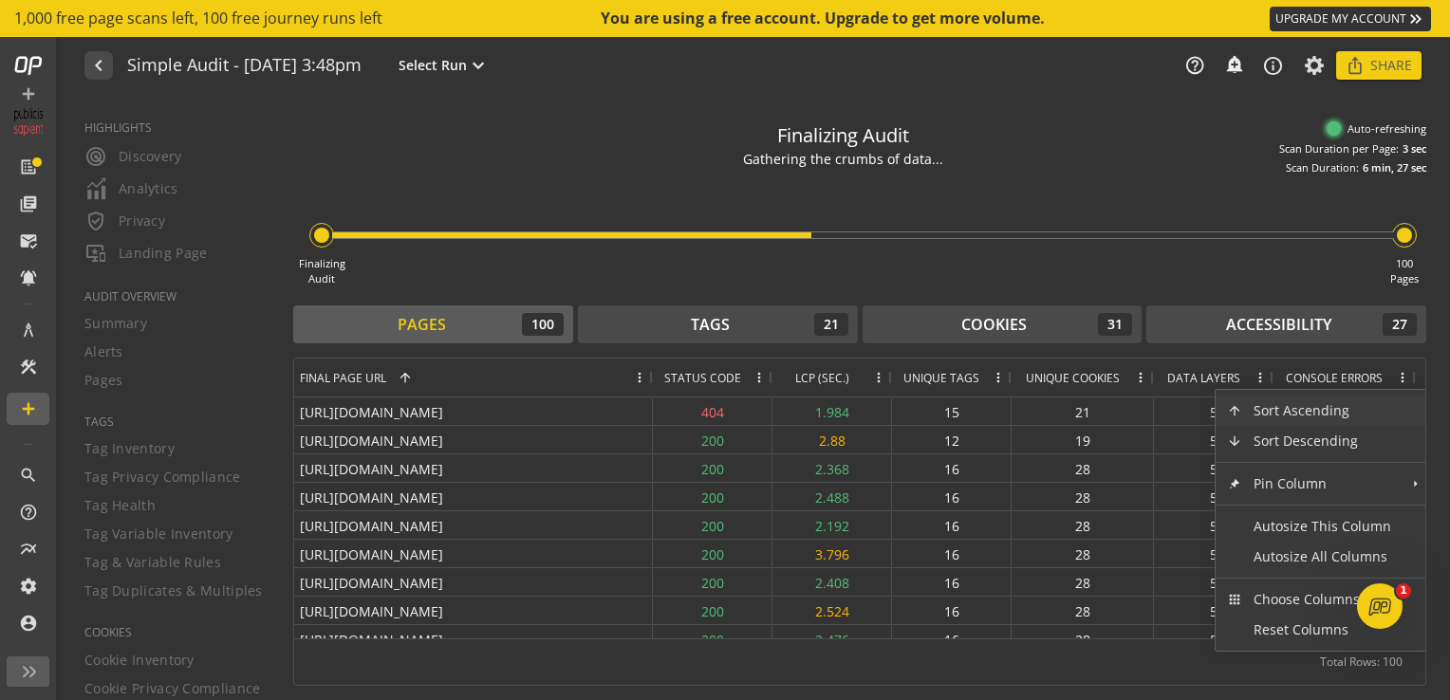
click at [1262, 381] on span at bounding box center [1259, 377] width 15 height 15
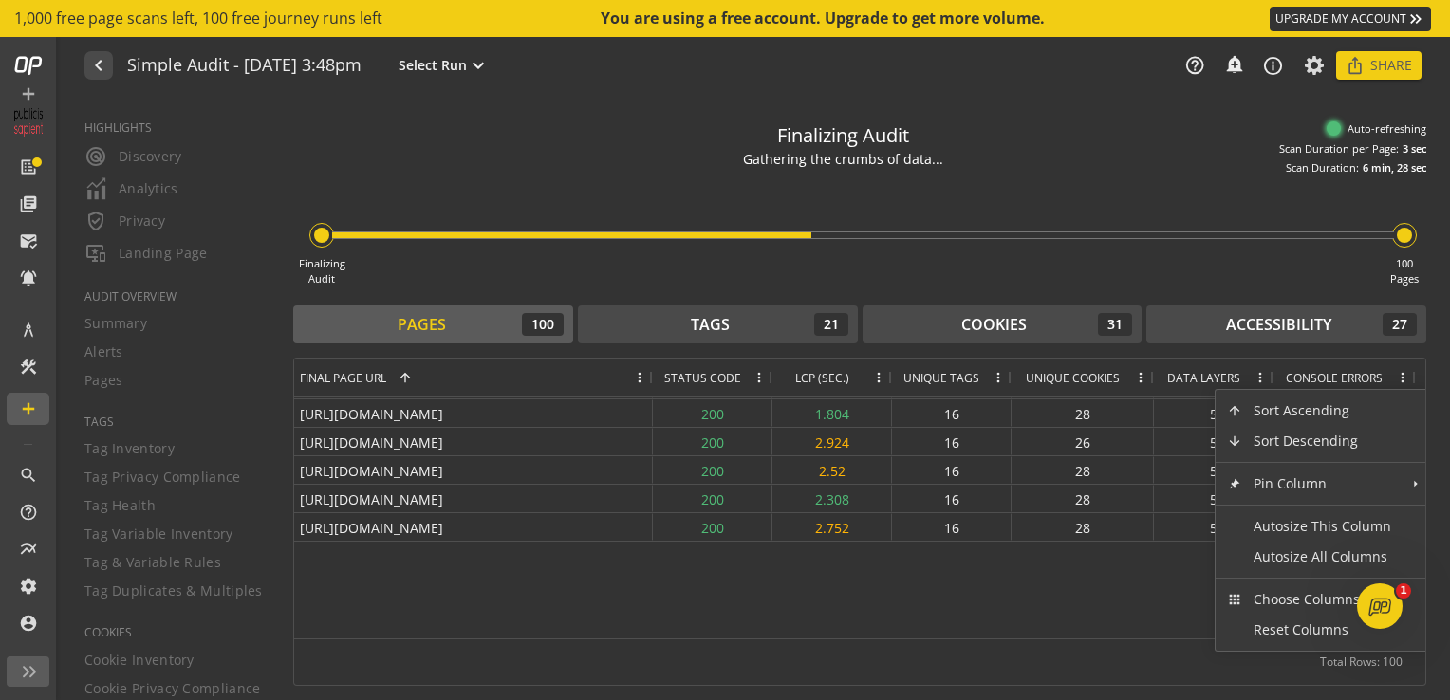
scroll to position [0, 0]
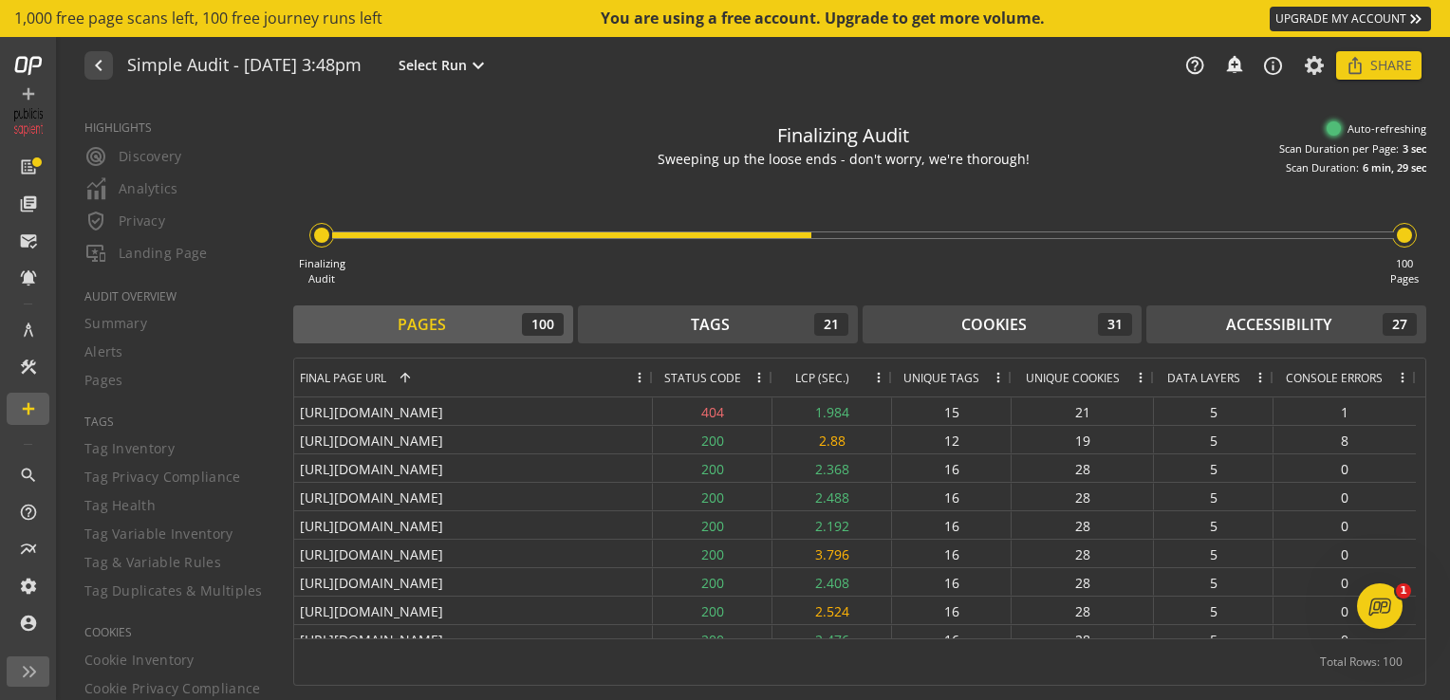
click at [1258, 371] on span at bounding box center [1259, 377] width 15 height 15
click at [1247, 283] on div "Finalizing Audit 100 Pages" at bounding box center [859, 231] width 1133 height 111
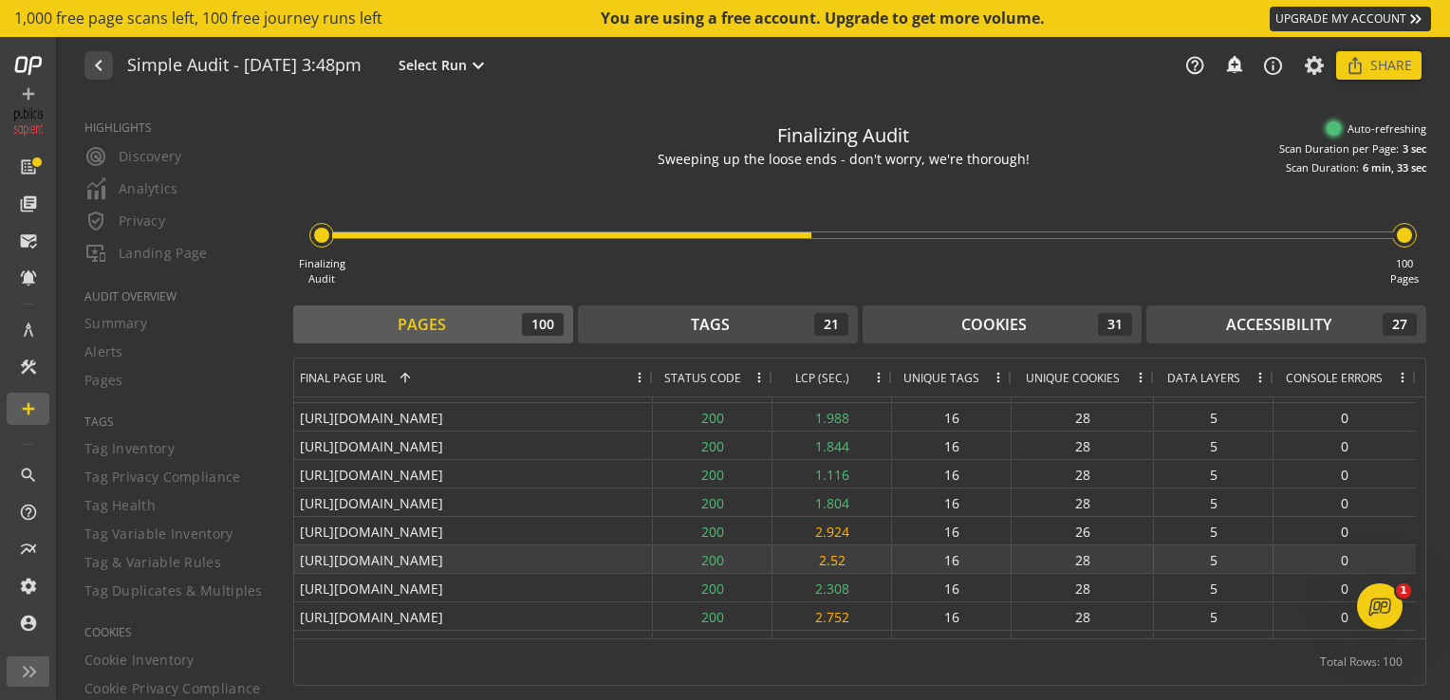
scroll to position [747, 0]
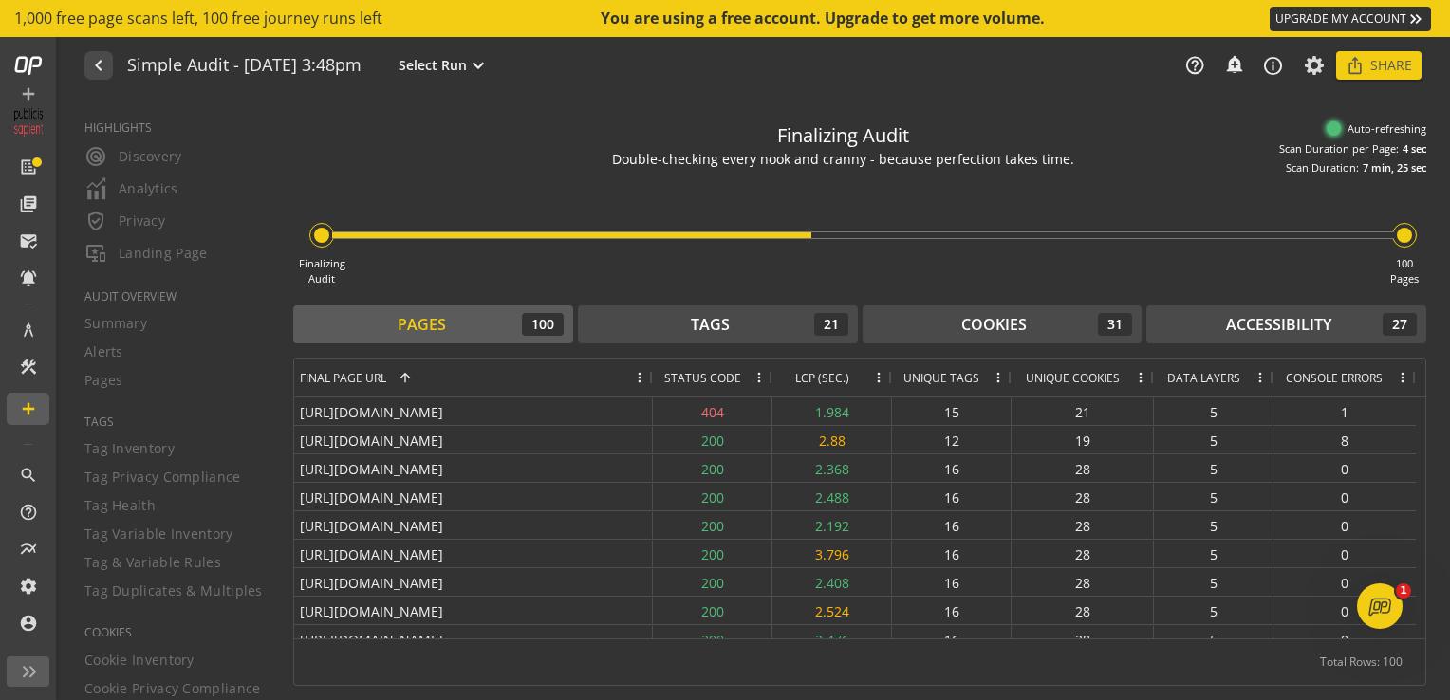
drag, startPoint x: 771, startPoint y: 144, endPoint x: 1070, endPoint y: 163, distance: 299.4
click at [1070, 163] on div "Finalizing Audit Double-checking every nook and cranny - because perfection tak…" at bounding box center [859, 144] width 1133 height 64
click at [736, 152] on div "Double-checking every nook and cranny - because perfection takes time." at bounding box center [843, 160] width 462 height 20
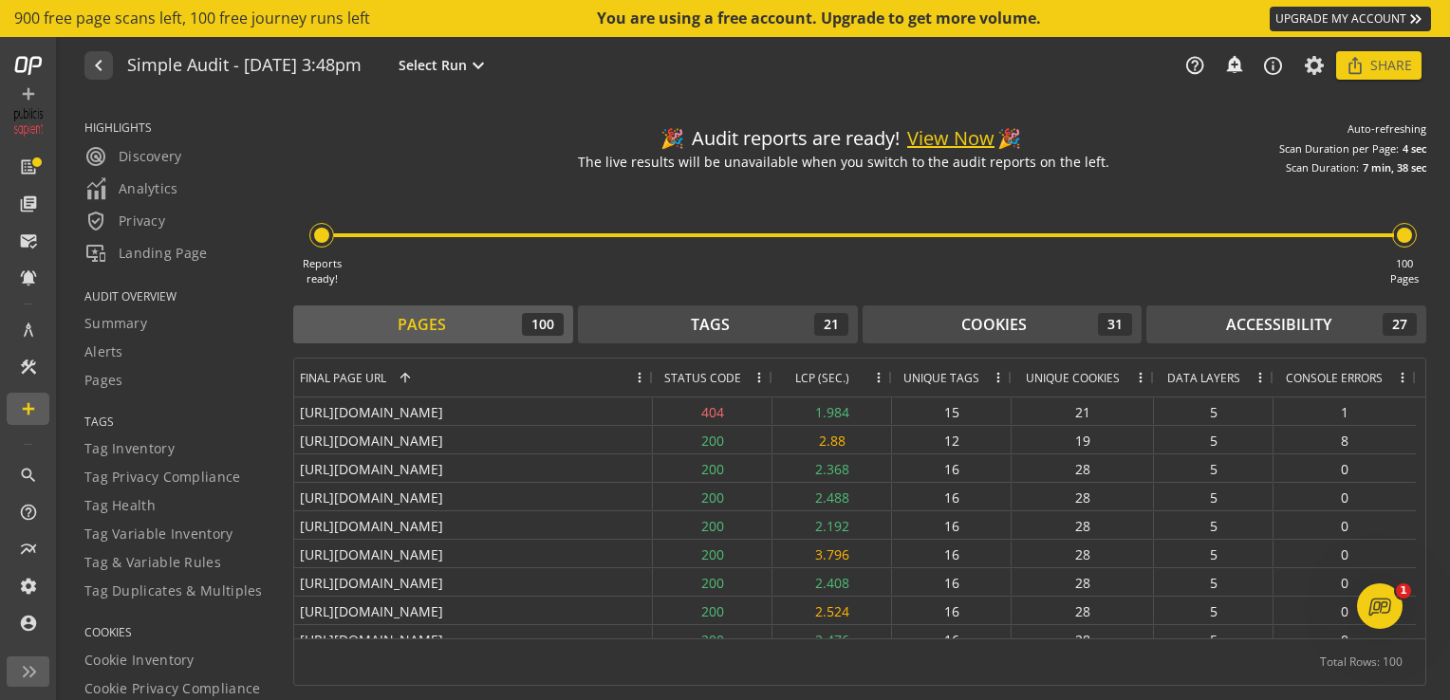
drag, startPoint x: 945, startPoint y: 137, endPoint x: 930, endPoint y: 143, distance: 16.6
click at [930, 143] on button "View Now" at bounding box center [950, 139] width 87 height 28
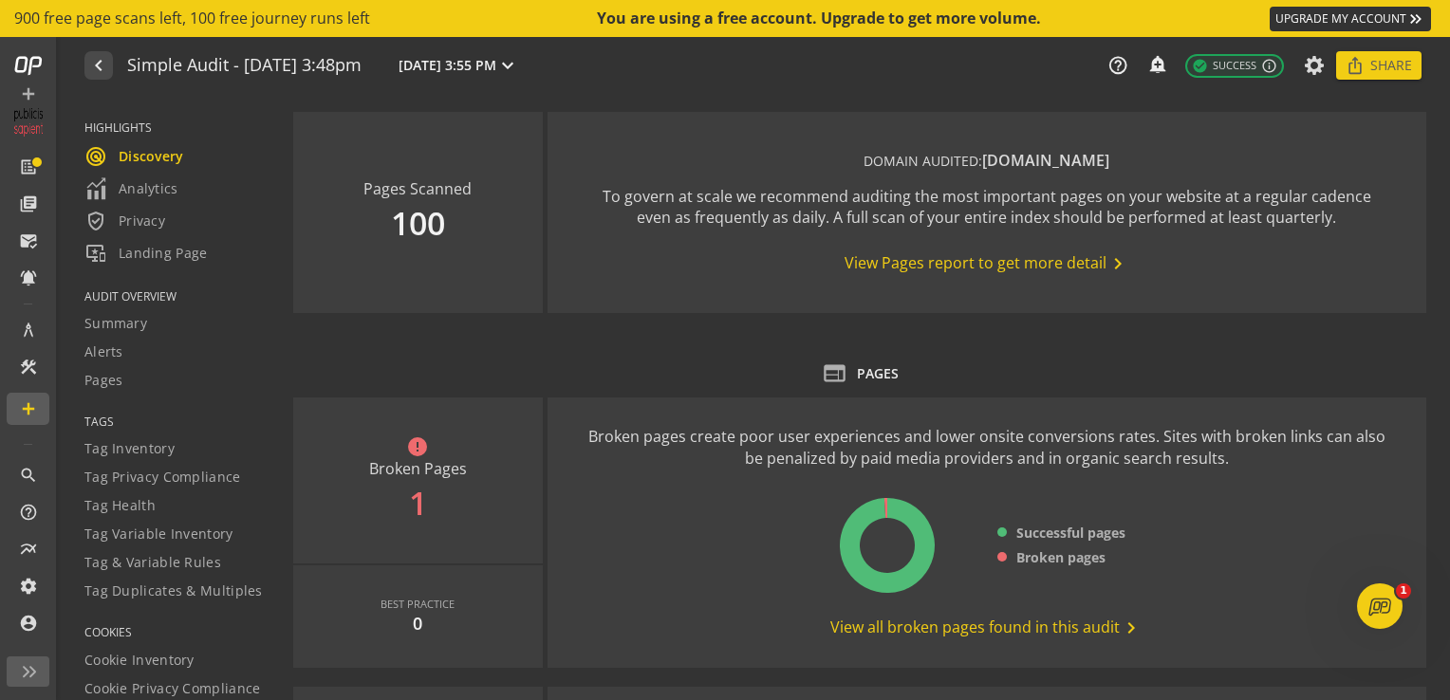
drag, startPoint x: 1024, startPoint y: 267, endPoint x: 917, endPoint y: 342, distance: 130.6
drag, startPoint x: 950, startPoint y: 254, endPoint x: 939, endPoint y: 259, distance: 11.5
click at [939, 259] on use-case-widget-body "DOMAIN AUDITED: [DOMAIN_NAME] To govern at scale we recommend auditing the most…" at bounding box center [986, 212] width 878 height 201
click at [939, 259] on span "View Pages report to get more detail chevron_right" at bounding box center [986, 263] width 285 height 23
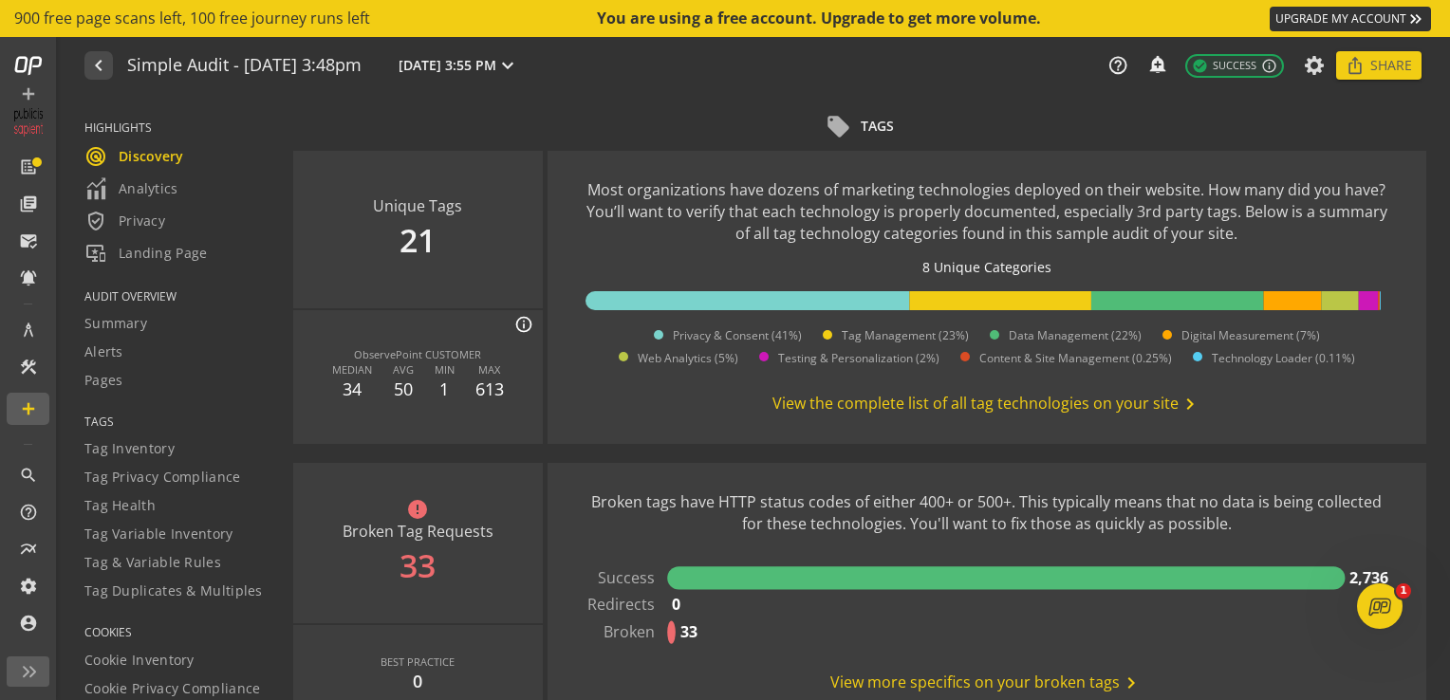
scroll to position [1169, 0]
click at [933, 404] on span "View the complete list of all tag technologies on your site chevron_right" at bounding box center [986, 404] width 429 height 23
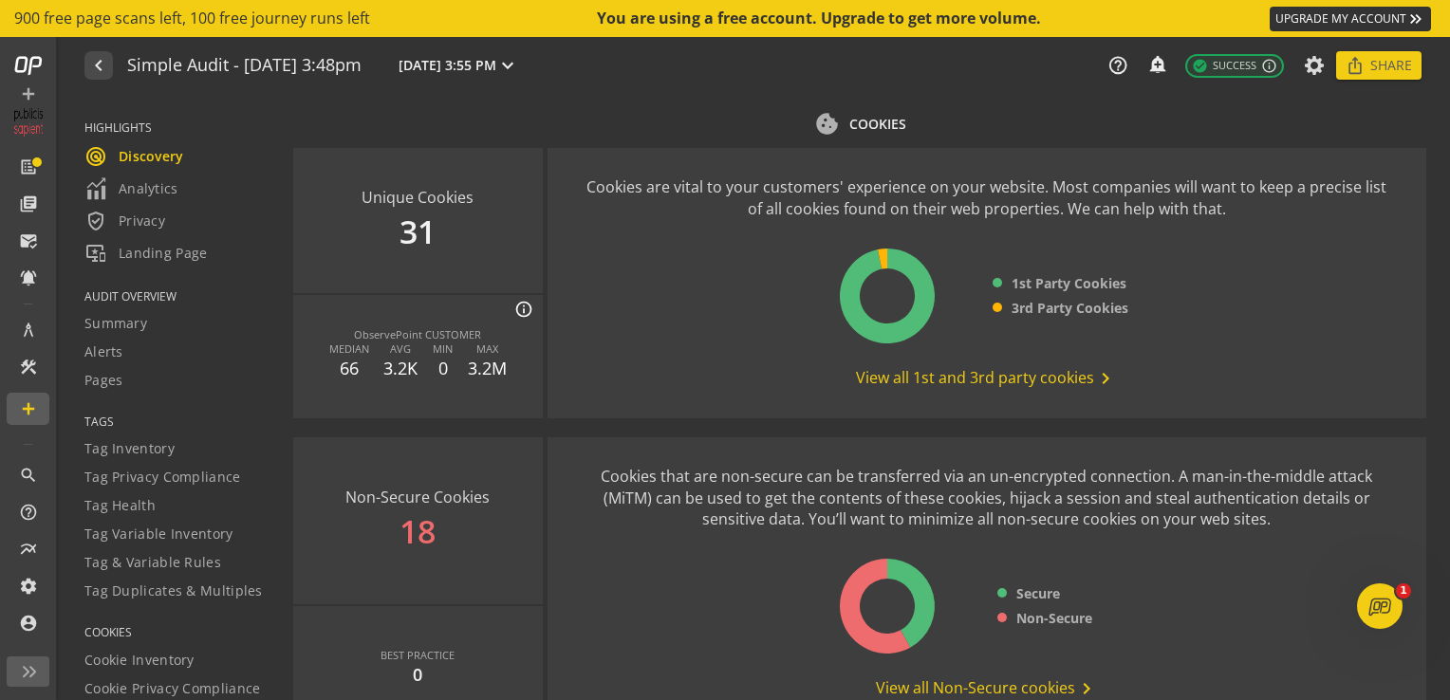
scroll to position [2355, 0]
click at [961, 385] on span "View all 1st and 3rd party cookies chevron_right" at bounding box center [986, 380] width 261 height 23
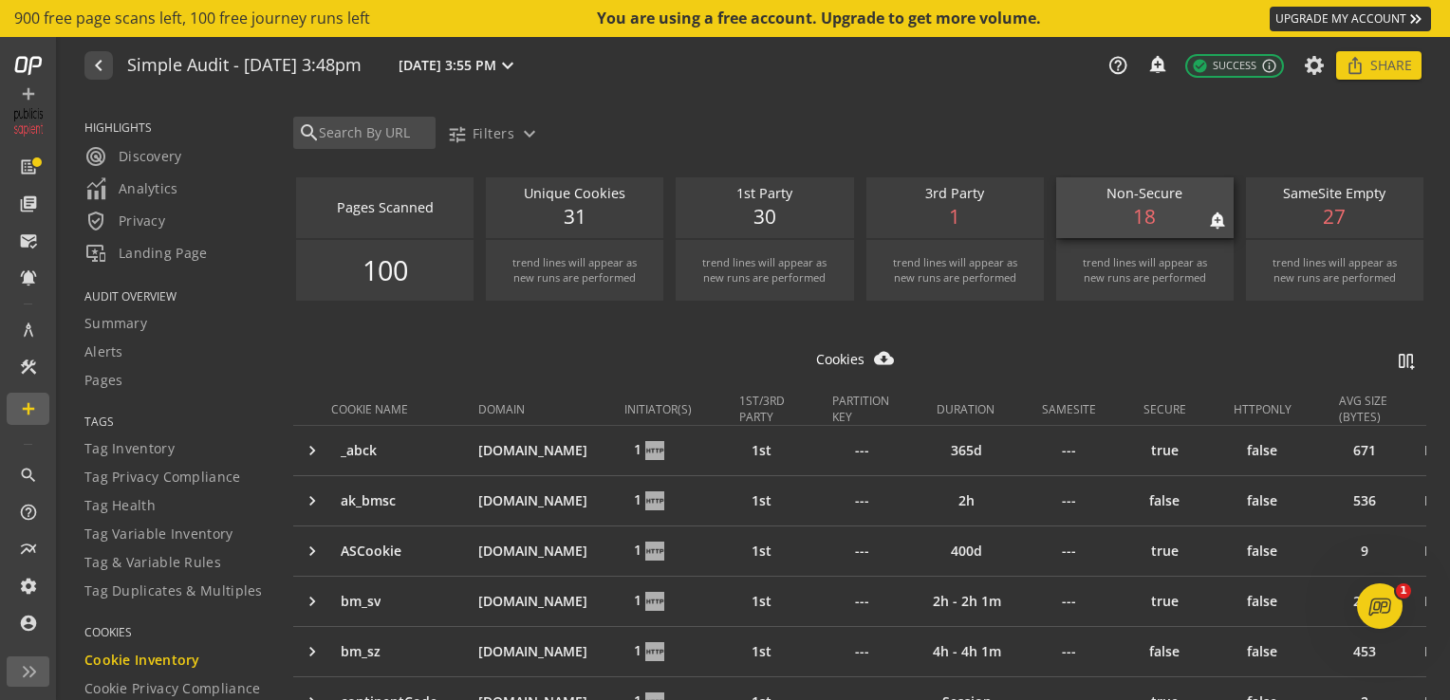
click at [1119, 205] on div "Non-Secure notifications_none add_alert 18" at bounding box center [1144, 207] width 177 height 61
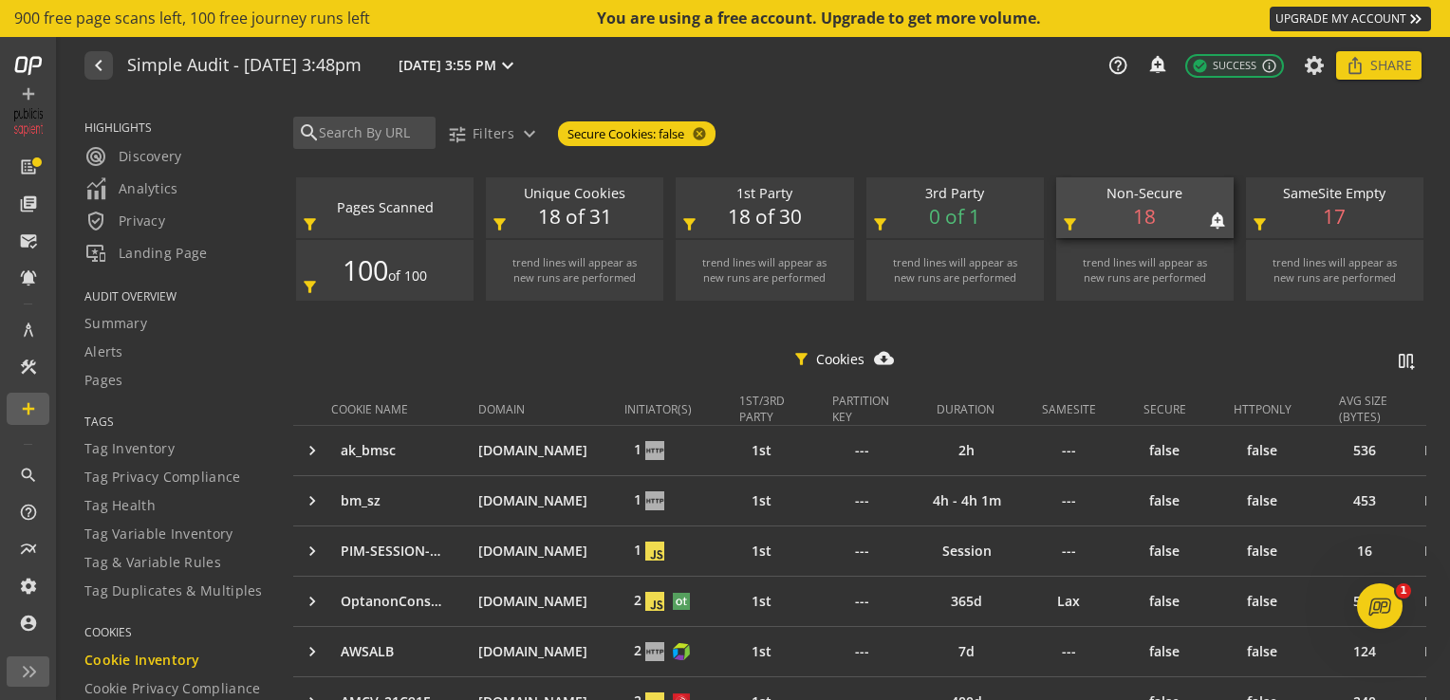
click at [1195, 202] on div "Non-Secure" at bounding box center [1144, 194] width 158 height 20
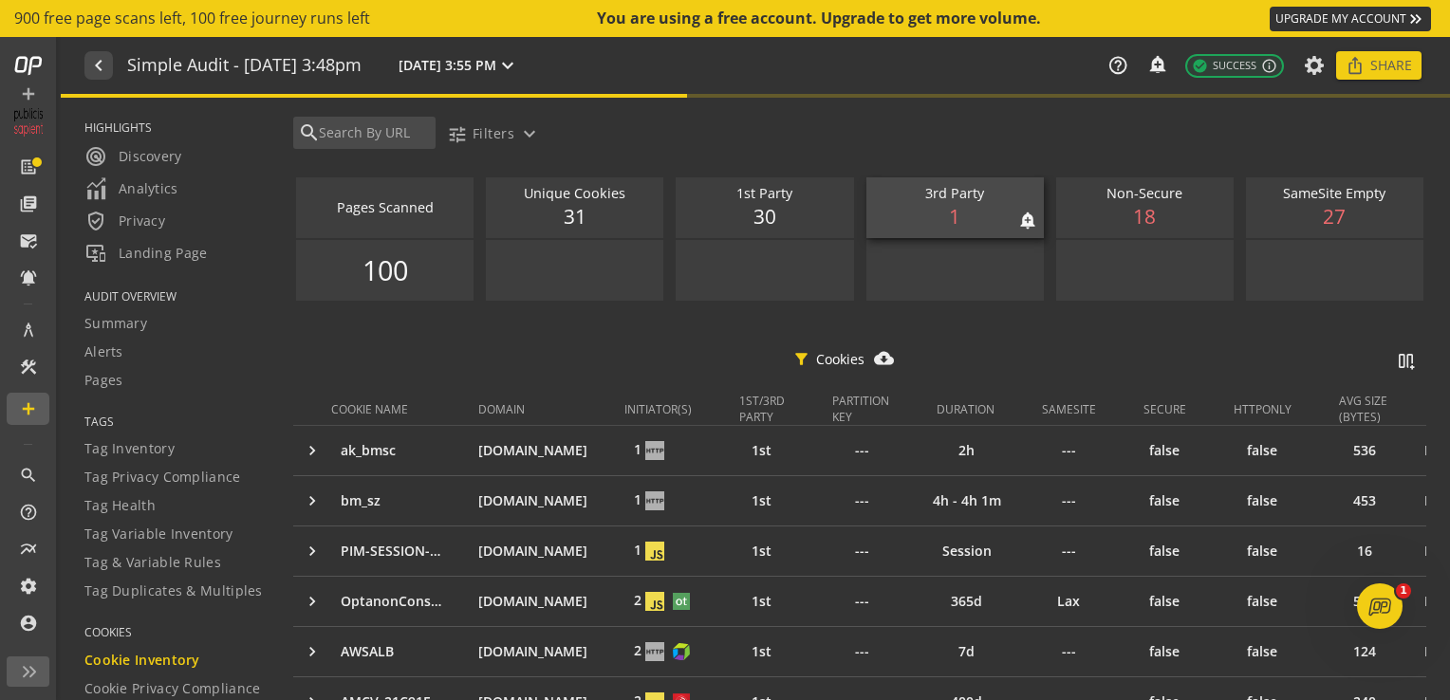
click at [956, 200] on div "3rd Party" at bounding box center [955, 194] width 158 height 20
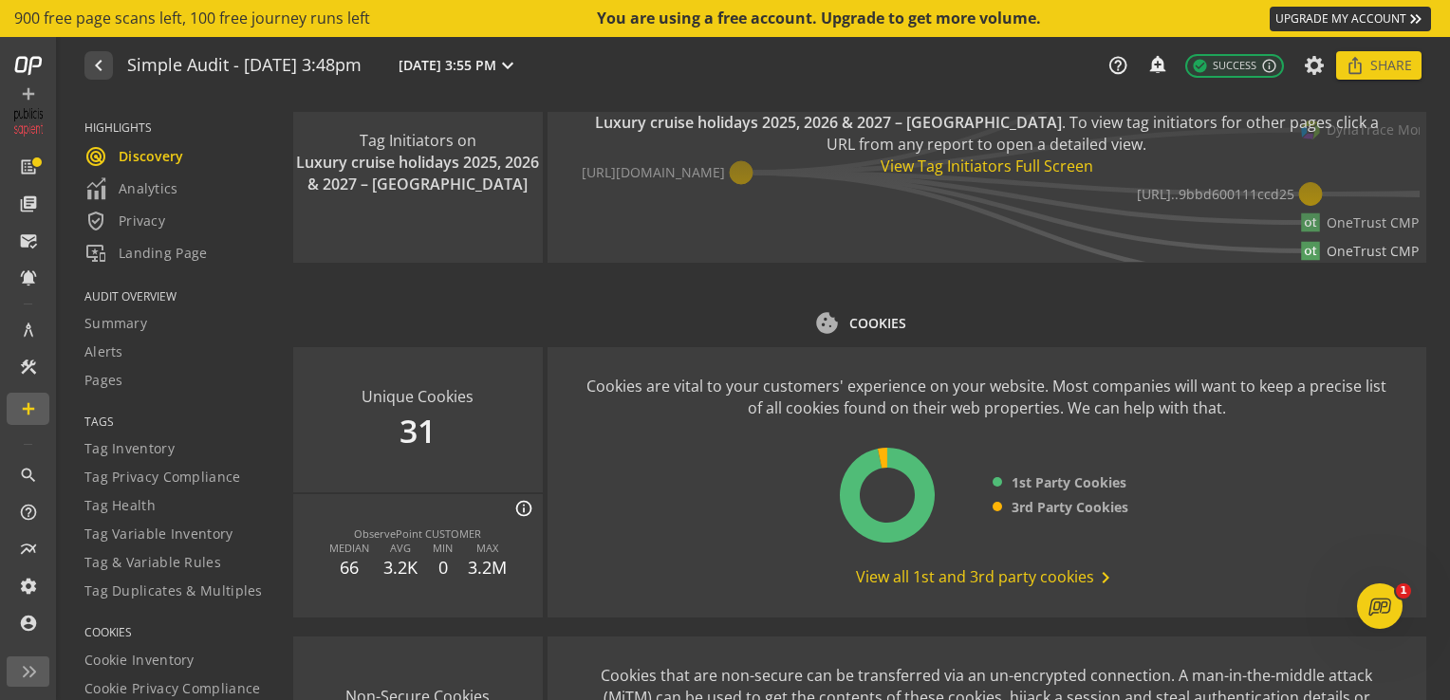
scroll to position [2158, 0]
